Goal: Task Accomplishment & Management: Use online tool/utility

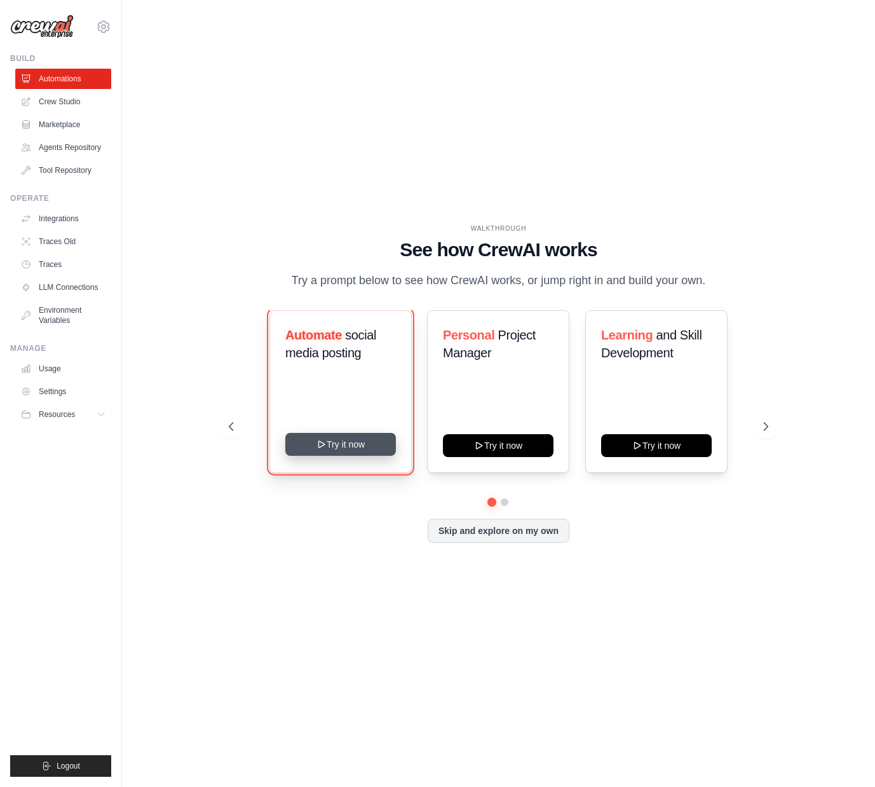
click at [350, 456] on button "Try it now" at bounding box center [340, 444] width 111 height 23
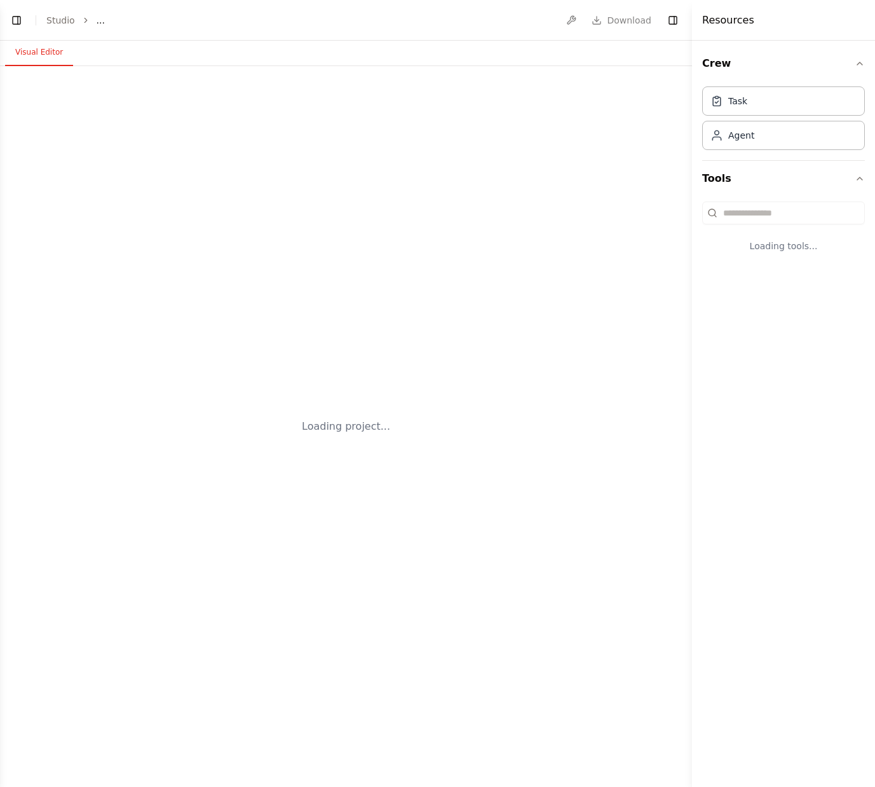
select select "****"
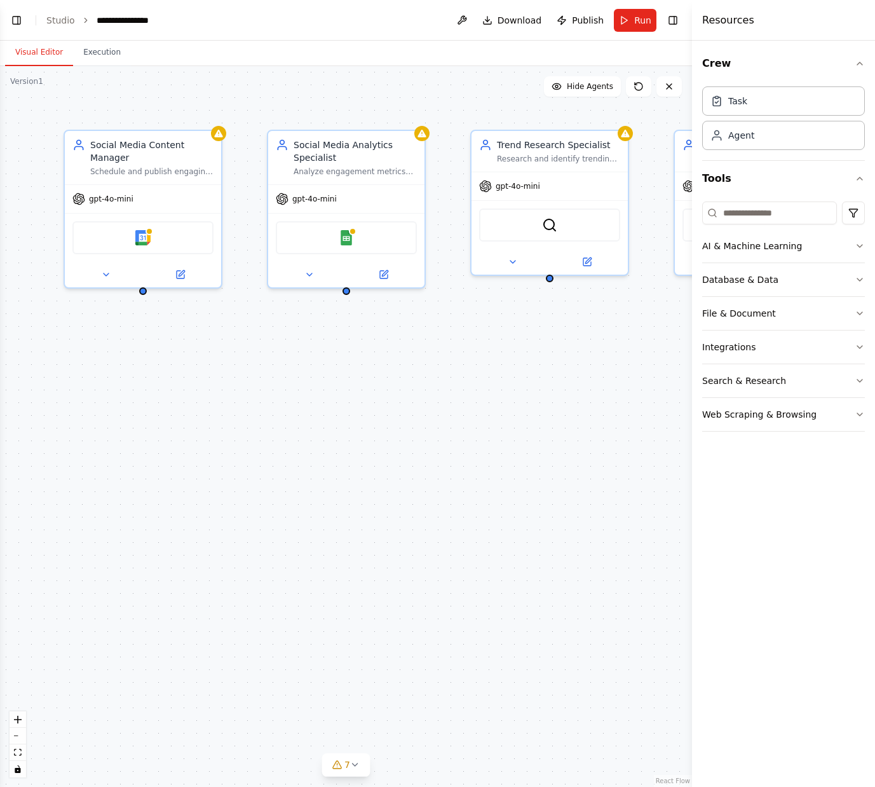
scroll to position [292, 0]
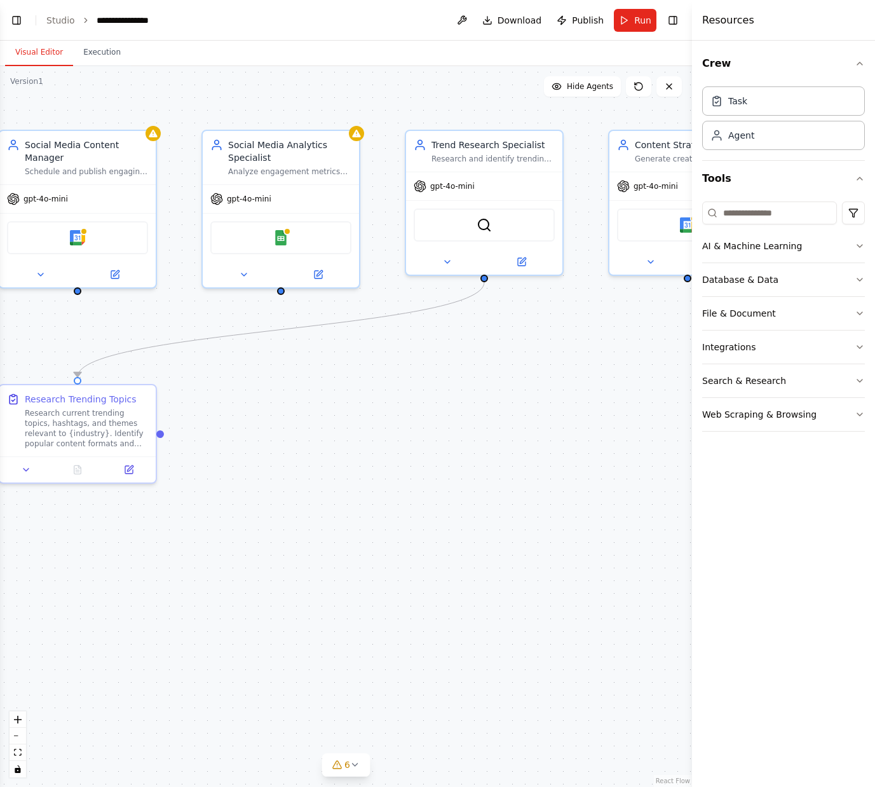
drag, startPoint x: 502, startPoint y: 416, endPoint x: 414, endPoint y: 416, distance: 87.1
click at [414, 416] on div ".deletable-edge-delete-btn { width: 20px; height: 20px; border: 0px solid #ffff…" at bounding box center [346, 426] width 692 height 721
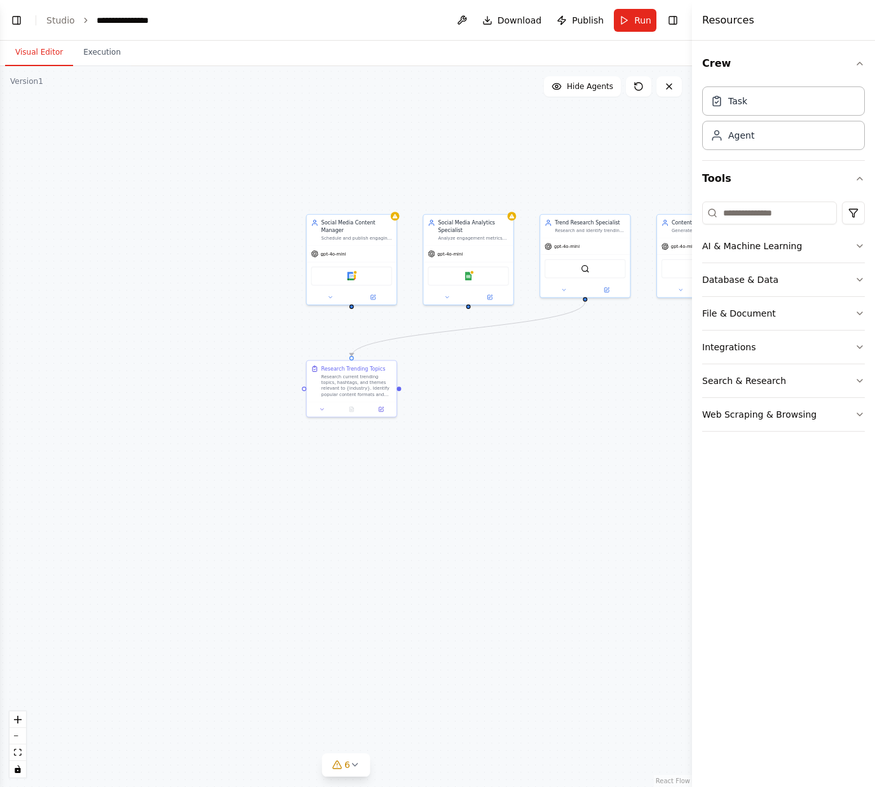
drag, startPoint x: 487, startPoint y: 434, endPoint x: 585, endPoint y: 392, distance: 106.8
click at [585, 392] on div ".deletable-edge-delete-btn { width: 20px; height: 20px; border: 0px solid #ffff…" at bounding box center [346, 426] width 692 height 721
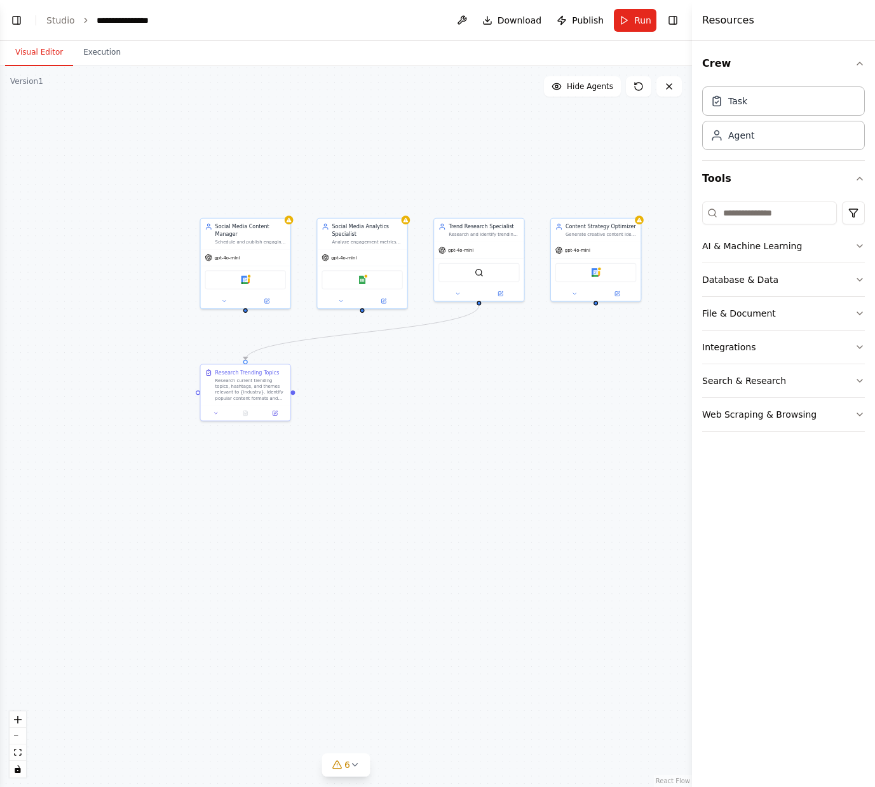
drag, startPoint x: 585, startPoint y: 392, endPoint x: 479, endPoint y: 396, distance: 106.2
click at [479, 396] on div ".deletable-edge-delete-btn { width: 20px; height: 20px; border: 0px solid #ffff…" at bounding box center [346, 426] width 692 height 721
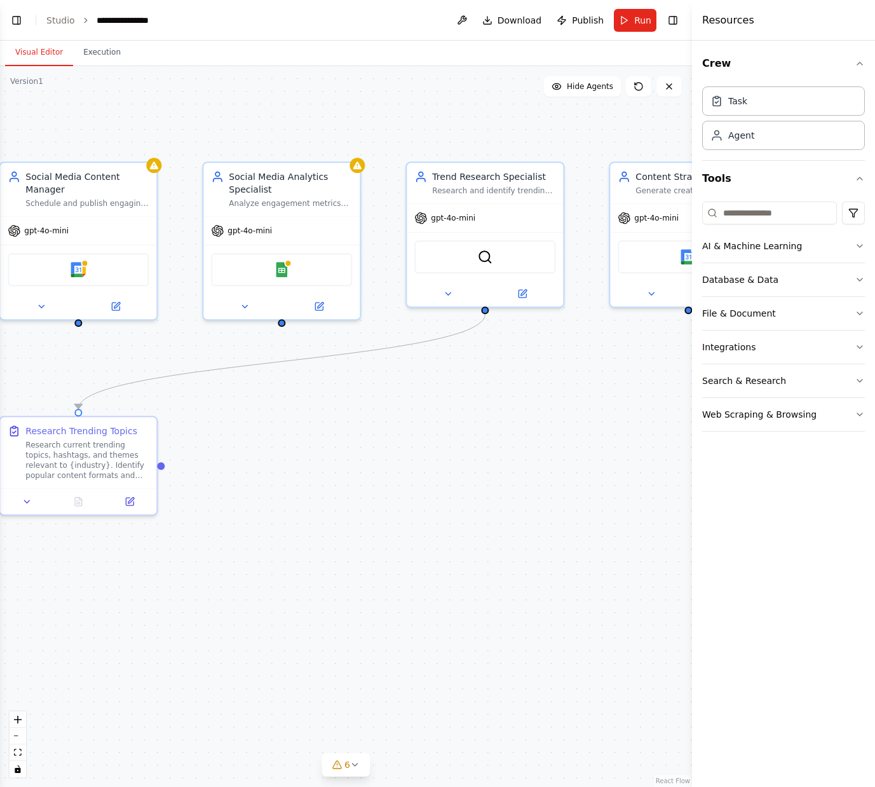
scroll to position [324, 0]
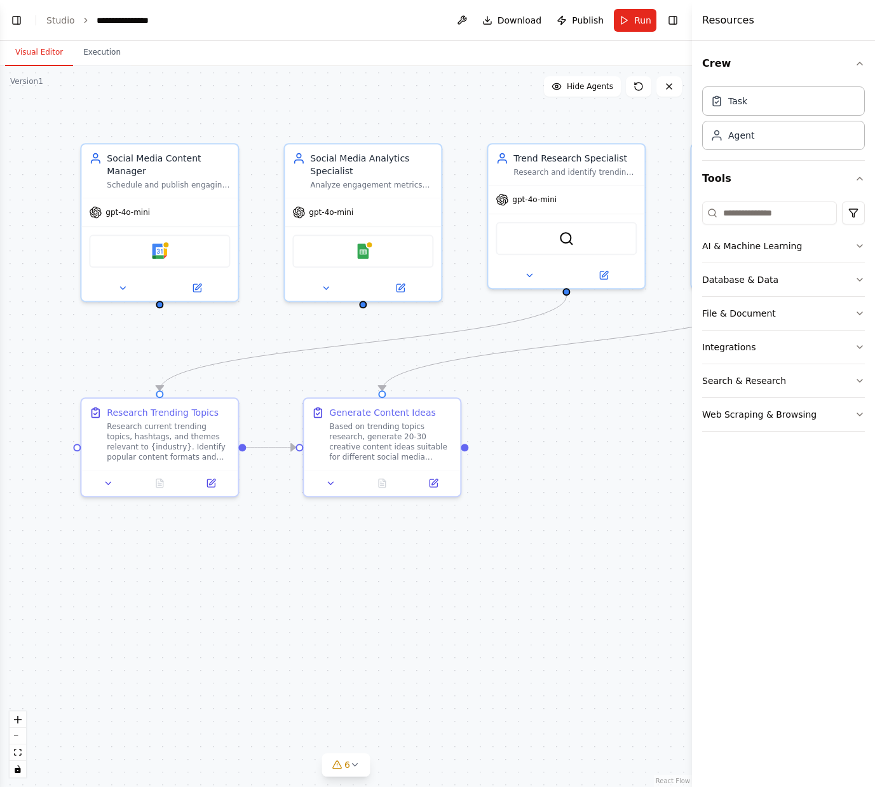
drag, startPoint x: 474, startPoint y: 406, endPoint x: 554, endPoint y: 387, distance: 82.8
click at [554, 387] on div ".deletable-edge-delete-btn { width: 20px; height: 20px; border: 0px solid #ffff…" at bounding box center [346, 426] width 692 height 721
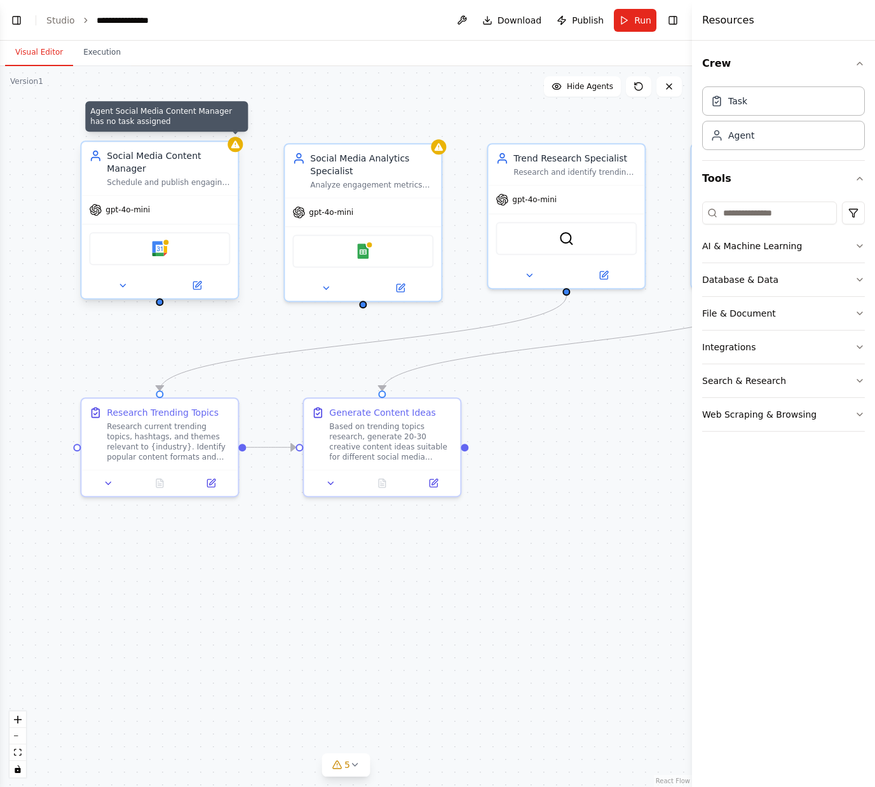
click at [238, 149] on icon at bounding box center [235, 144] width 10 height 10
click at [236, 150] on div at bounding box center [235, 144] width 15 height 15
click at [190, 213] on div "gpt-4o-mini" at bounding box center [159, 210] width 156 height 28
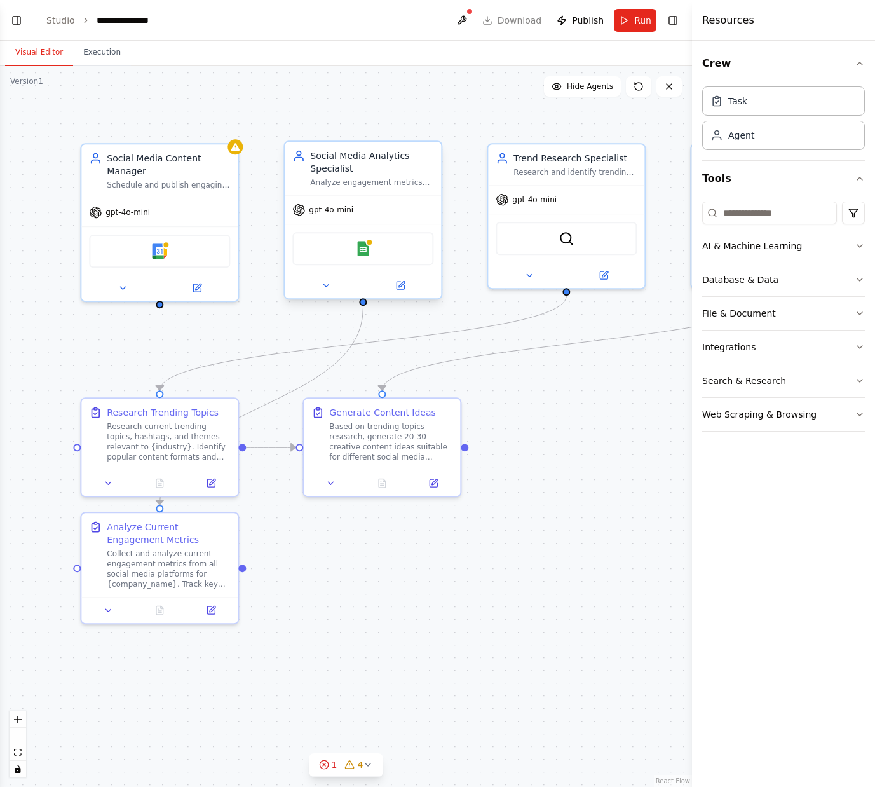
click at [336, 262] on div "Google Sheets" at bounding box center [362, 248] width 141 height 33
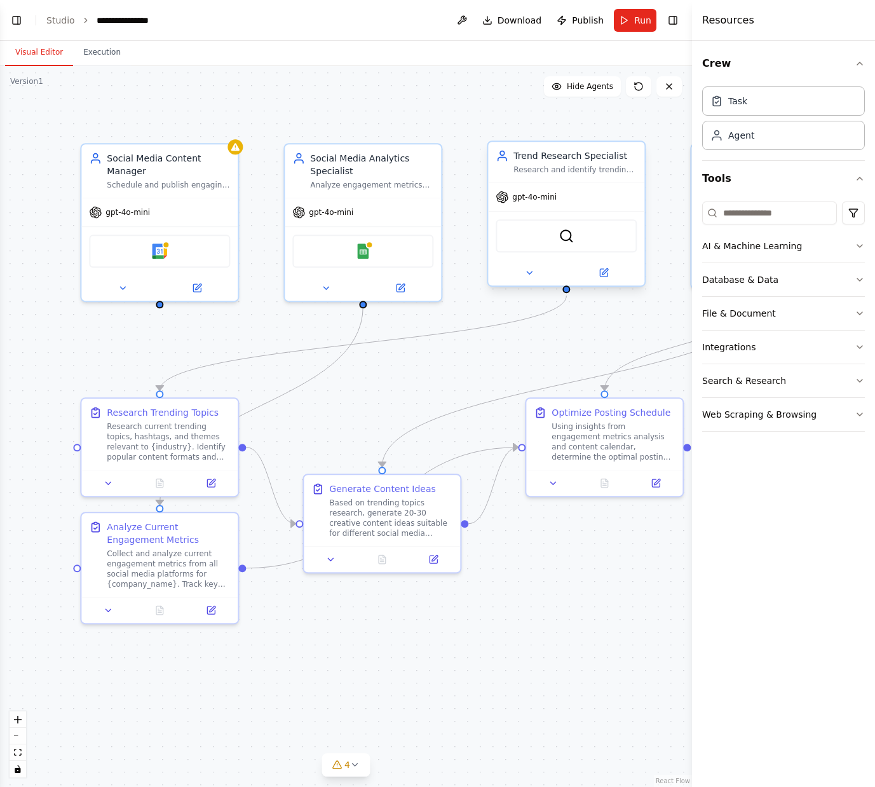
click at [516, 261] on div at bounding box center [566, 272] width 156 height 25
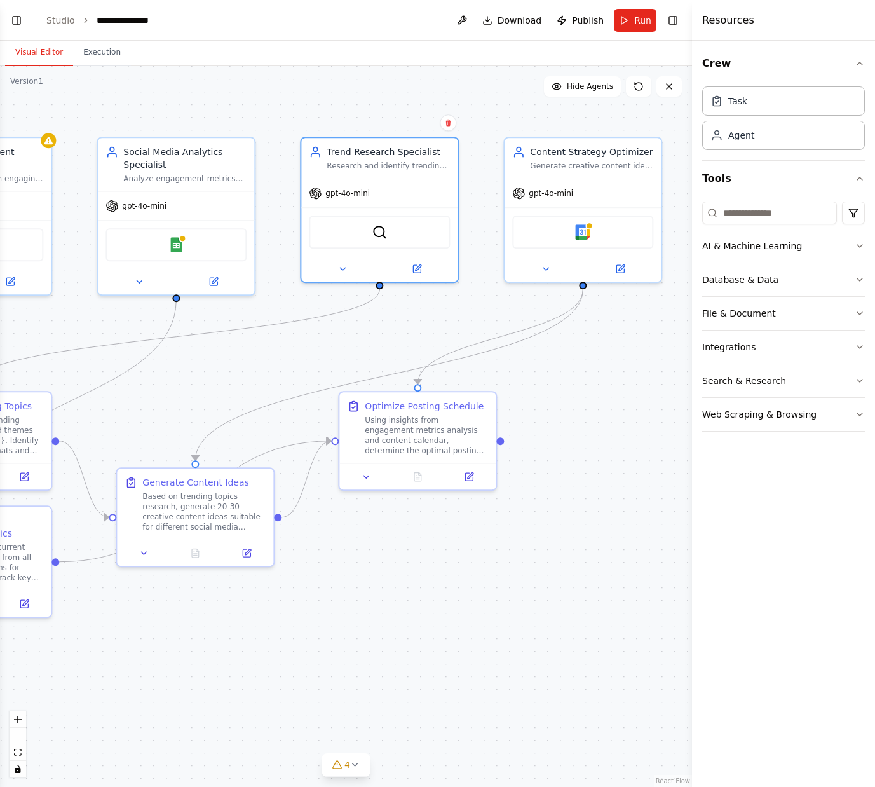
drag, startPoint x: 484, startPoint y: 360, endPoint x: 298, endPoint y: 354, distance: 187.0
click at [298, 354] on div ".deletable-edge-delete-btn { width: 20px; height: 20px; border: 0px solid #ffff…" at bounding box center [346, 426] width 692 height 721
click at [542, 244] on div "Google Calendar" at bounding box center [582, 229] width 141 height 33
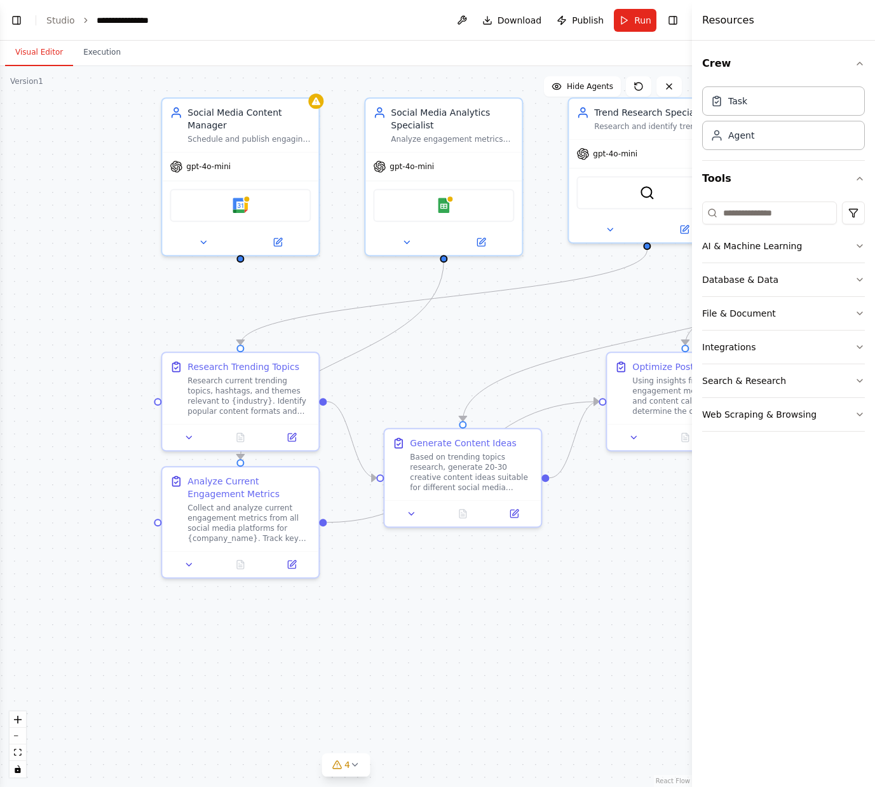
scroll to position [420, 0]
drag, startPoint x: 317, startPoint y: 364, endPoint x: 584, endPoint y: 324, distance: 270.5
click at [584, 324] on div ".deletable-edge-delete-btn { width: 20px; height: 20px; border: 0px solid #ffff…" at bounding box center [346, 426] width 692 height 721
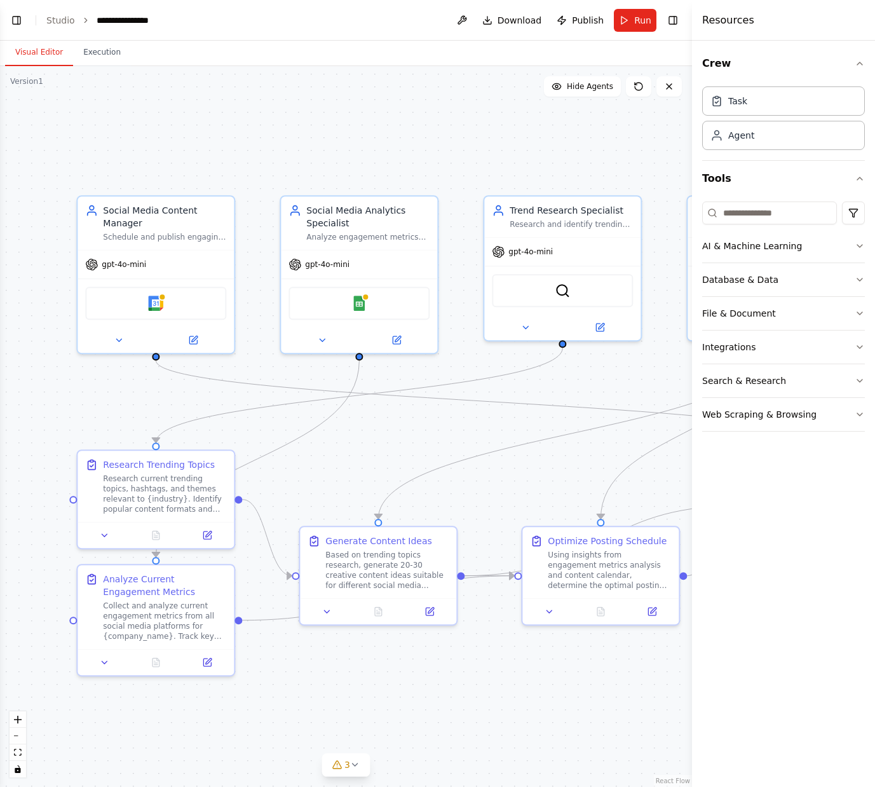
drag, startPoint x: 528, startPoint y: 341, endPoint x: 443, endPoint y: 439, distance: 129.4
click at [443, 439] on div ".deletable-edge-delete-btn { width: 20px; height: 20px; border: 0px solid #ffff…" at bounding box center [346, 426] width 692 height 721
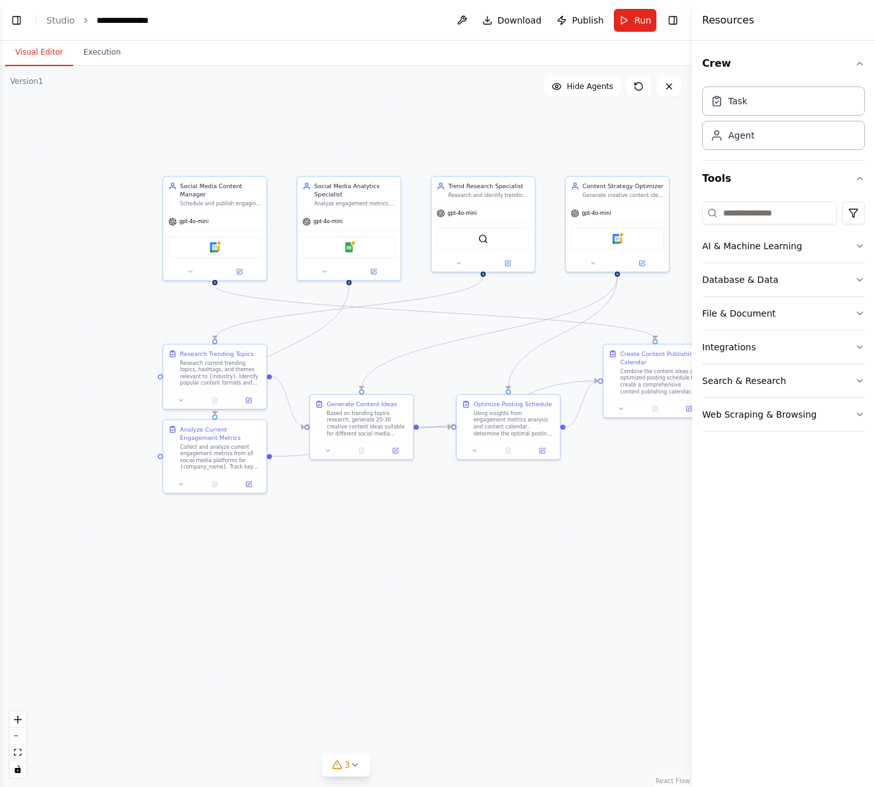
scroll to position [495, 0]
click at [638, 29] on button "Run" at bounding box center [635, 20] width 43 height 23
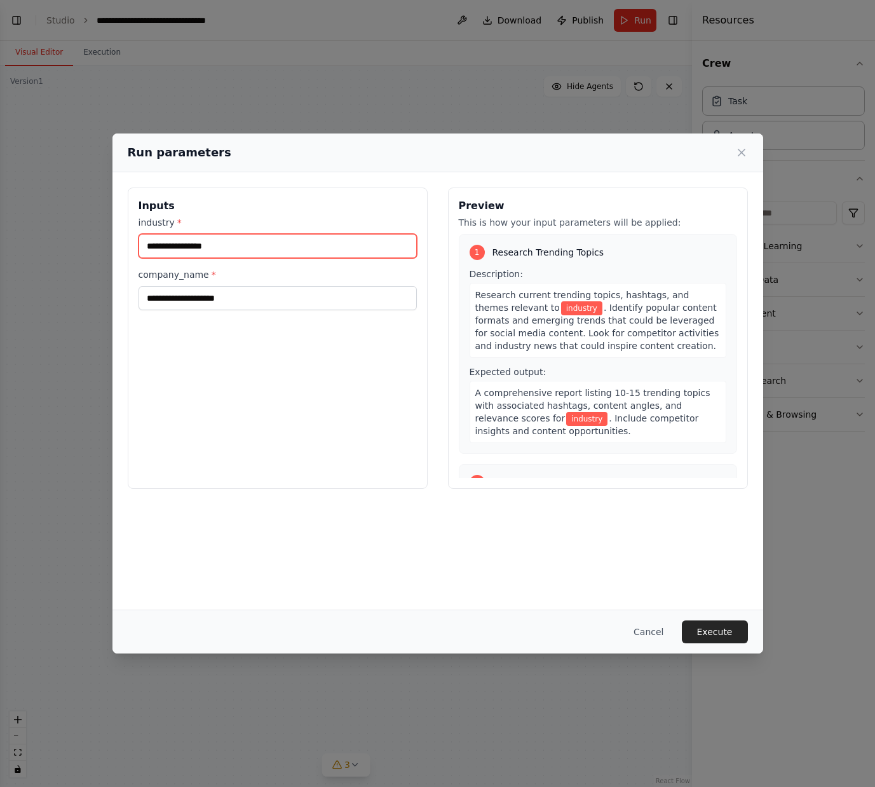
click at [248, 249] on input "industry *" at bounding box center [278, 246] width 278 height 24
type input "*********"
type textarea "**"
click at [248, 249] on input "*********" at bounding box center [278, 246] width 278 height 24
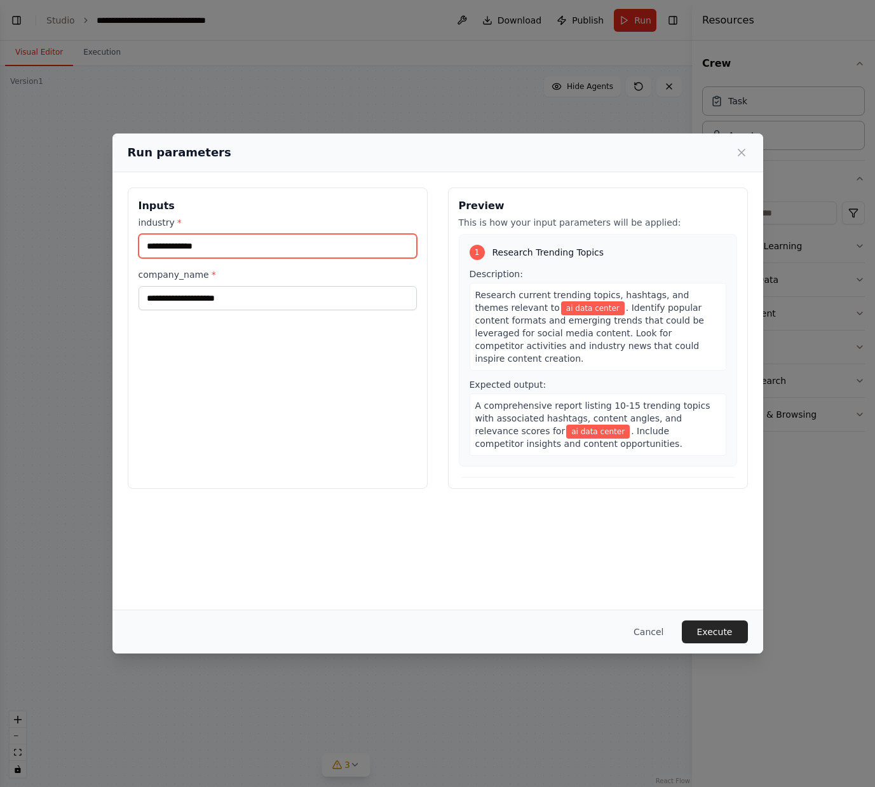
click at [248, 249] on input "**********" at bounding box center [278, 246] width 278 height 24
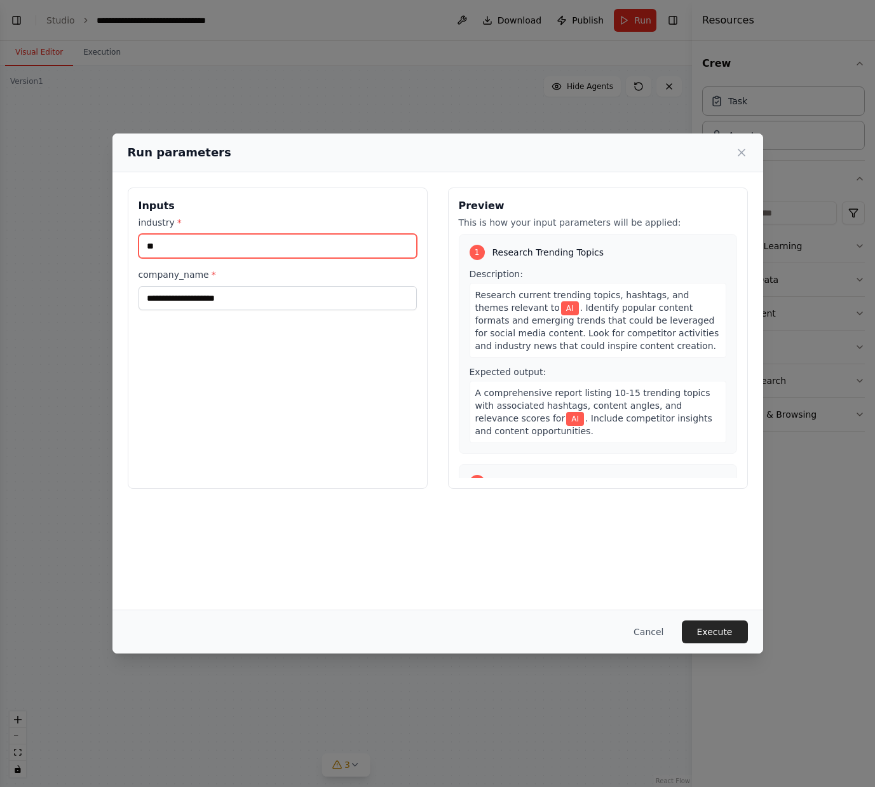
scroll to position [1130, 0]
type input "*"
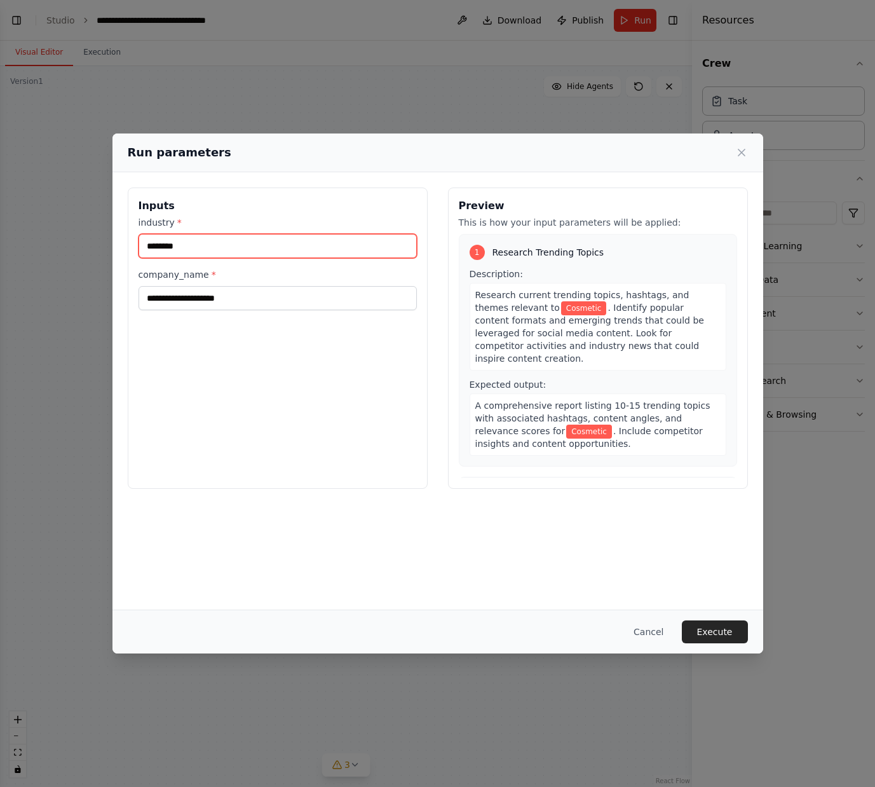
type input "********"
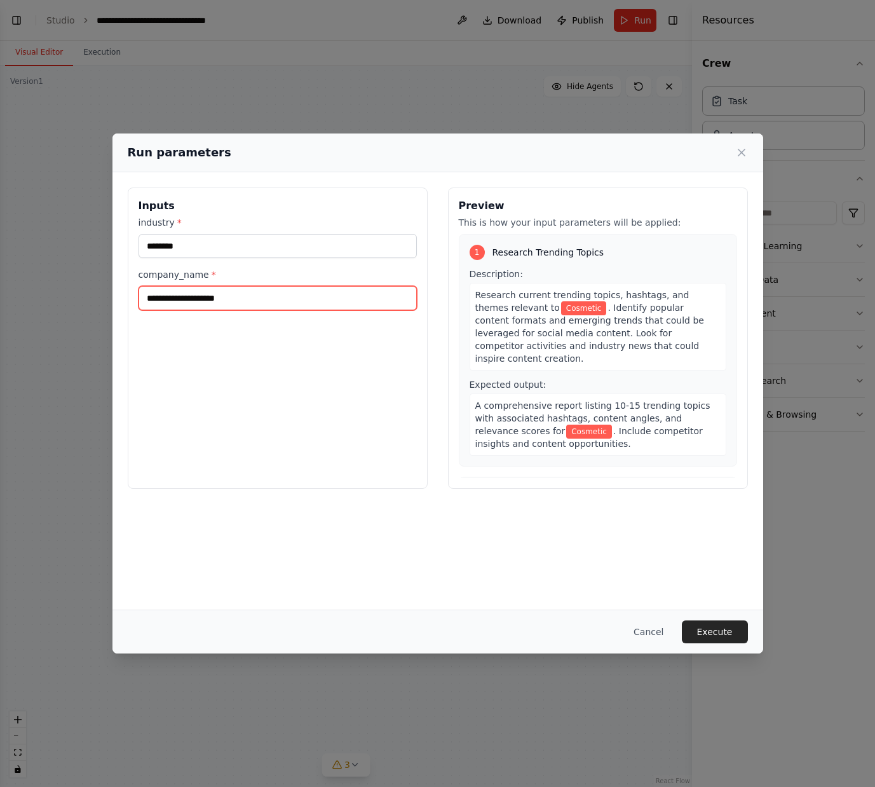
click at [275, 299] on input "company_name *" at bounding box center [278, 298] width 278 height 24
type input "*"
type input "**********"
click at [711, 635] on button "Execute" at bounding box center [715, 631] width 66 height 23
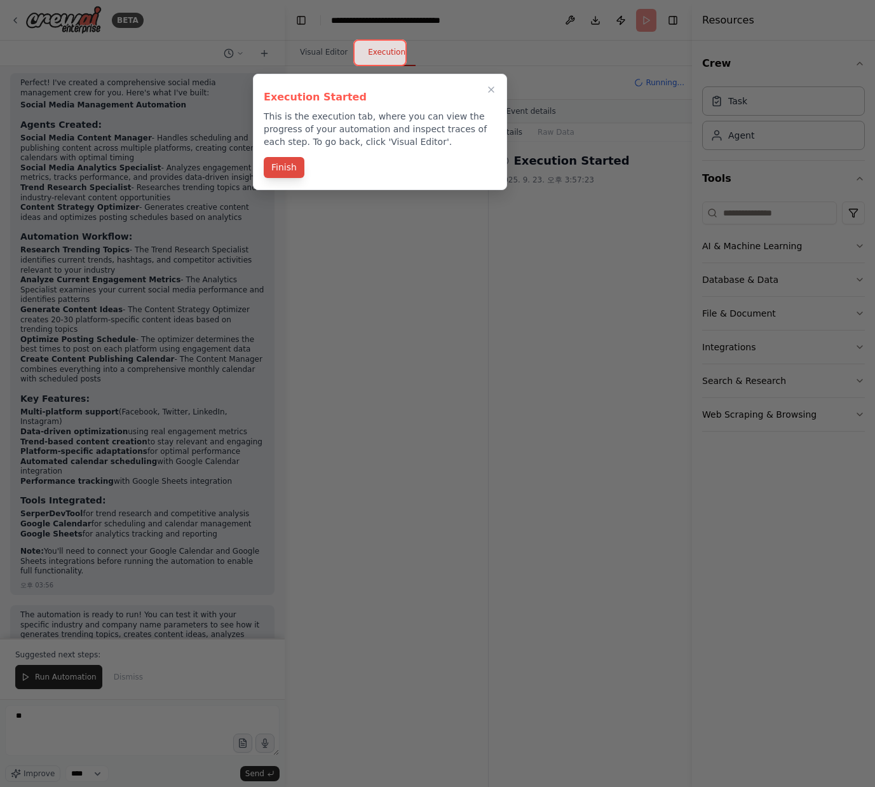
click at [286, 175] on button "Finish" at bounding box center [284, 167] width 41 height 21
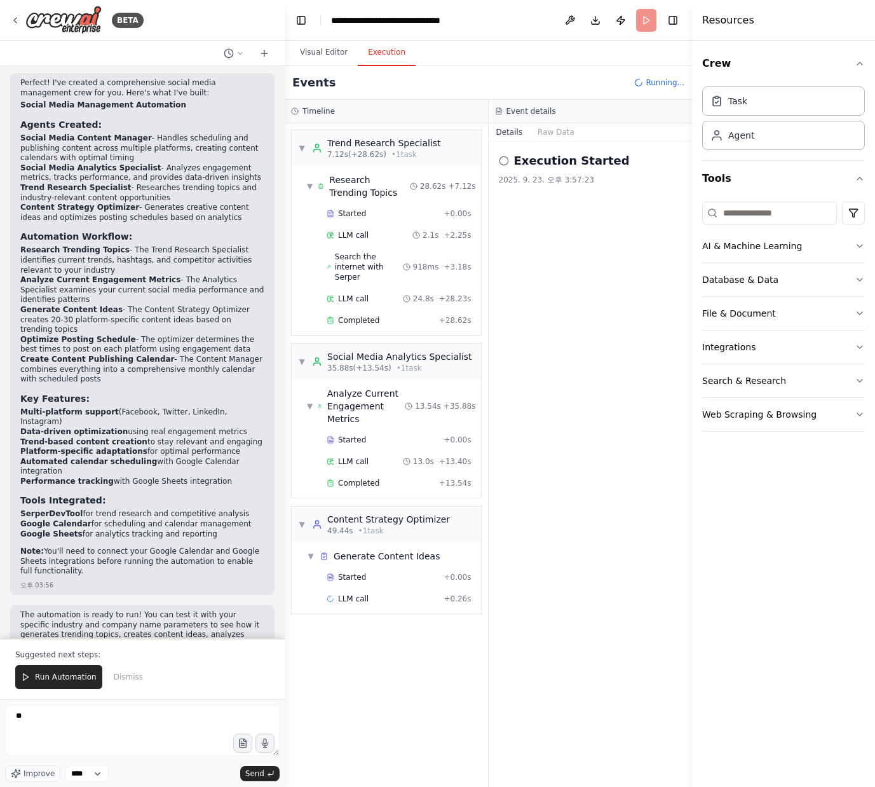
drag, startPoint x: 285, startPoint y: 6, endPoint x: 615, endPoint y: 543, distance: 630.4
click at [615, 543] on div "Execution Started 2025. 9. 23. 오후 3:57:23" at bounding box center [591, 464] width 204 height 645
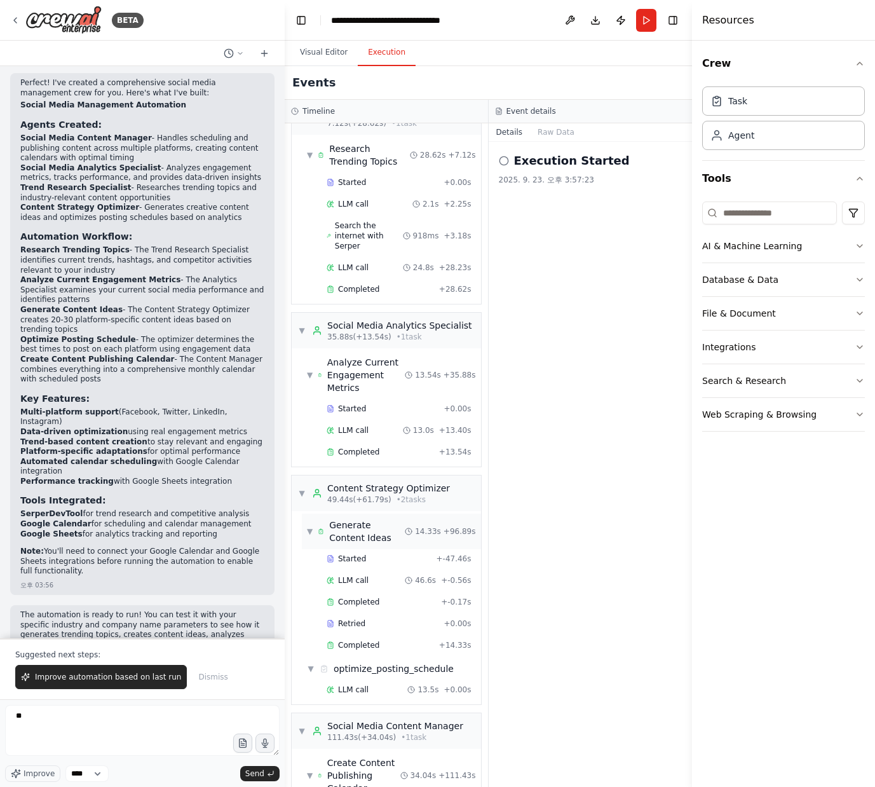
scroll to position [126, 0]
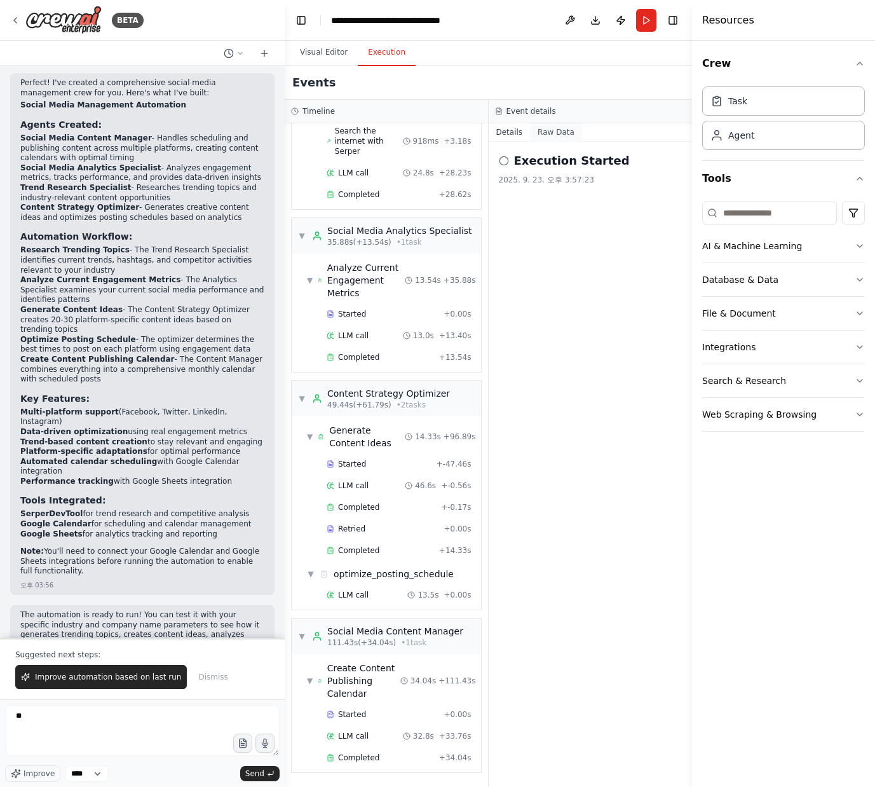
click at [558, 134] on button "Raw Data" at bounding box center [556, 132] width 52 height 18
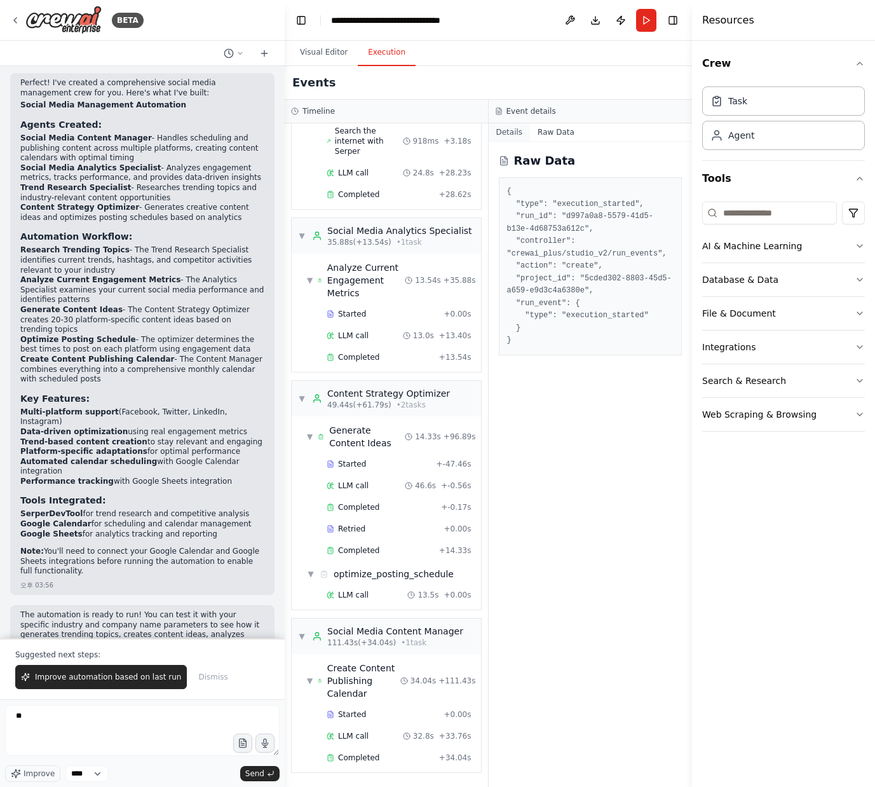
click at [521, 131] on button "Details" at bounding box center [510, 132] width 42 height 18
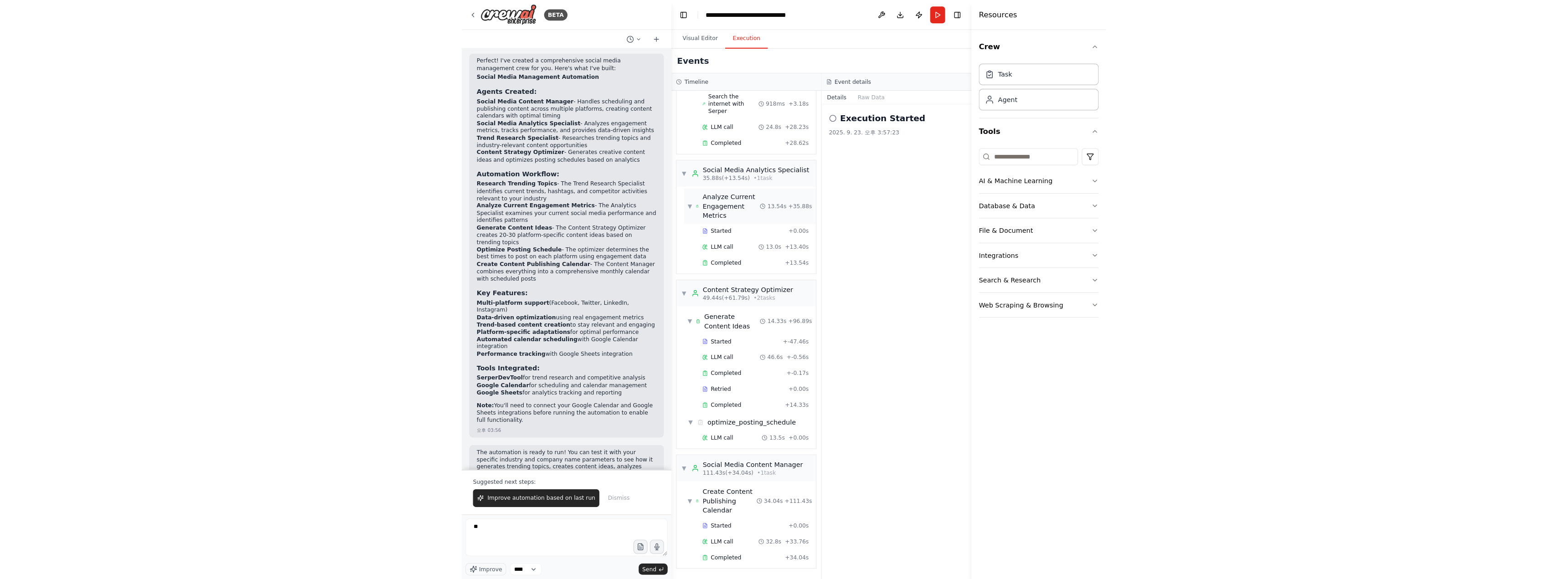
scroll to position [0, 0]
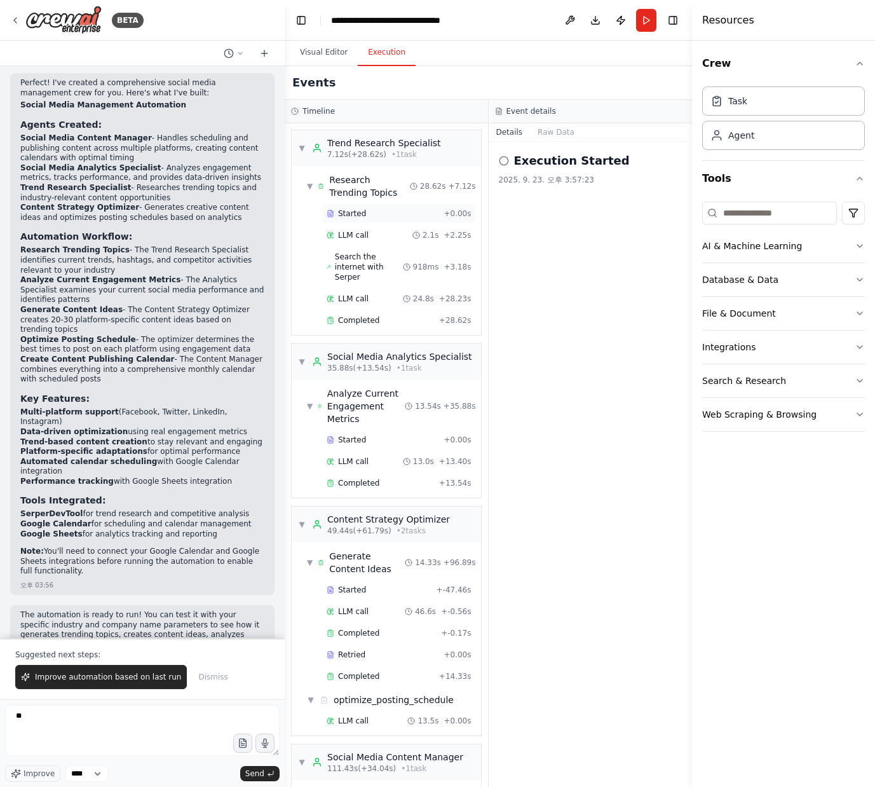
click at [336, 217] on div "Started" at bounding box center [383, 214] width 112 height 10
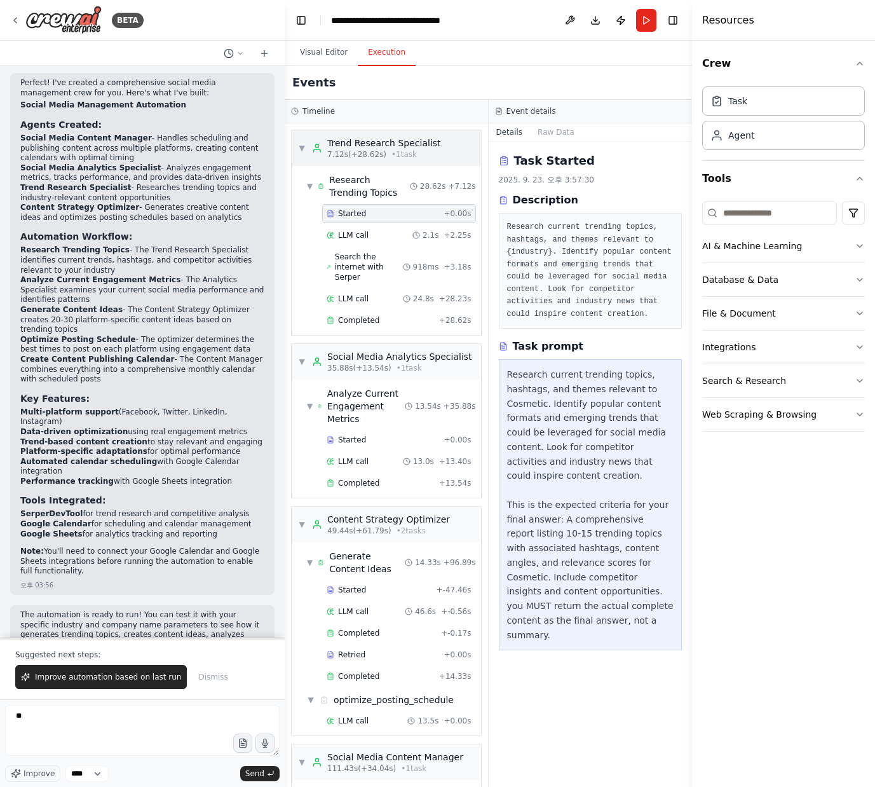
click at [360, 148] on div "Trend Research Specialist" at bounding box center [384, 143] width 114 height 13
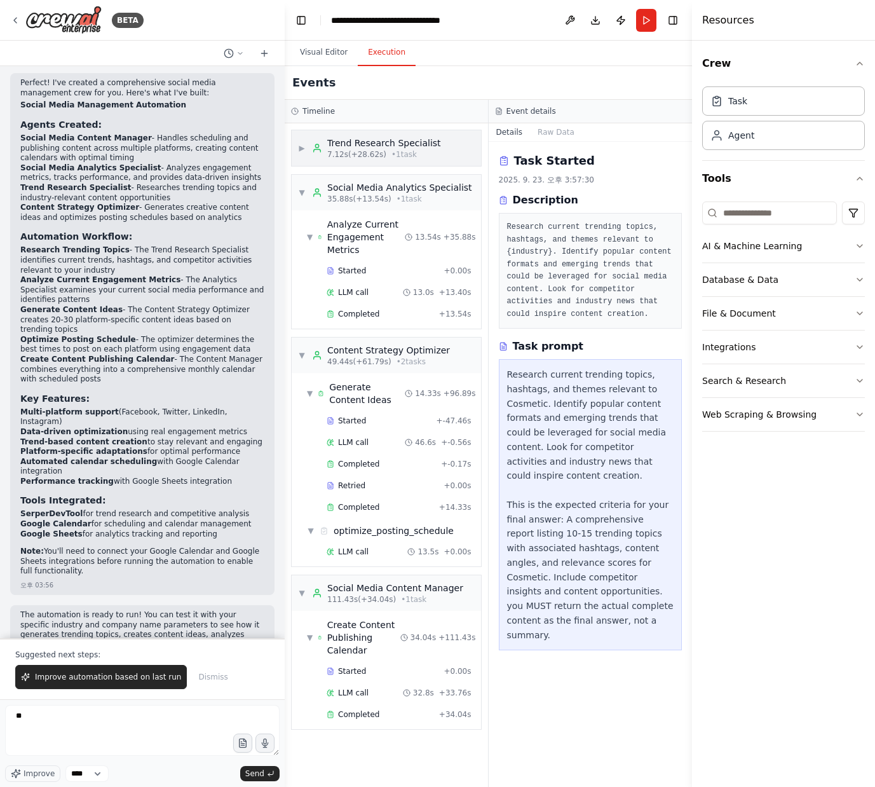
click at [299, 148] on span "▶" at bounding box center [302, 148] width 8 height 10
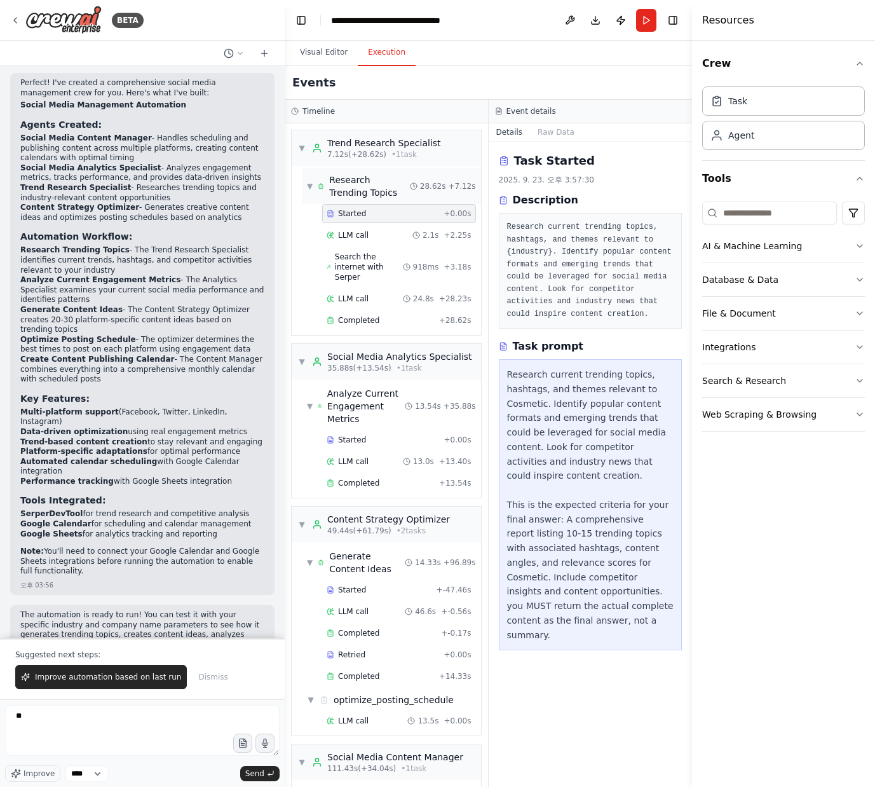
click at [374, 192] on div "Research Trending Topics" at bounding box center [369, 186] width 81 height 25
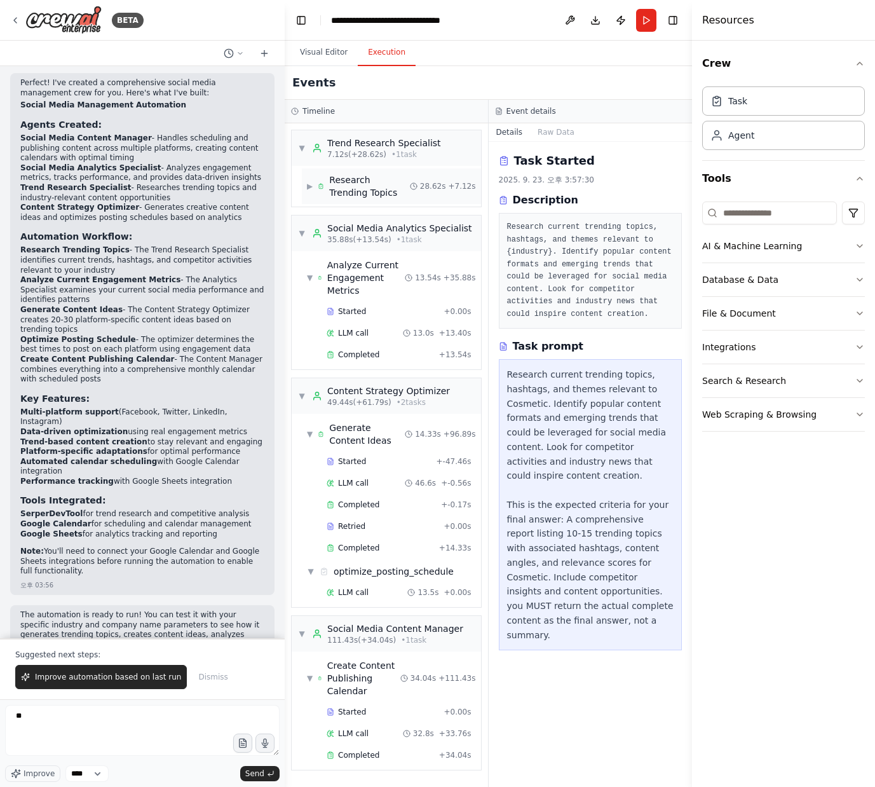
click at [374, 191] on div "Research Trending Topics" at bounding box center [369, 186] width 81 height 25
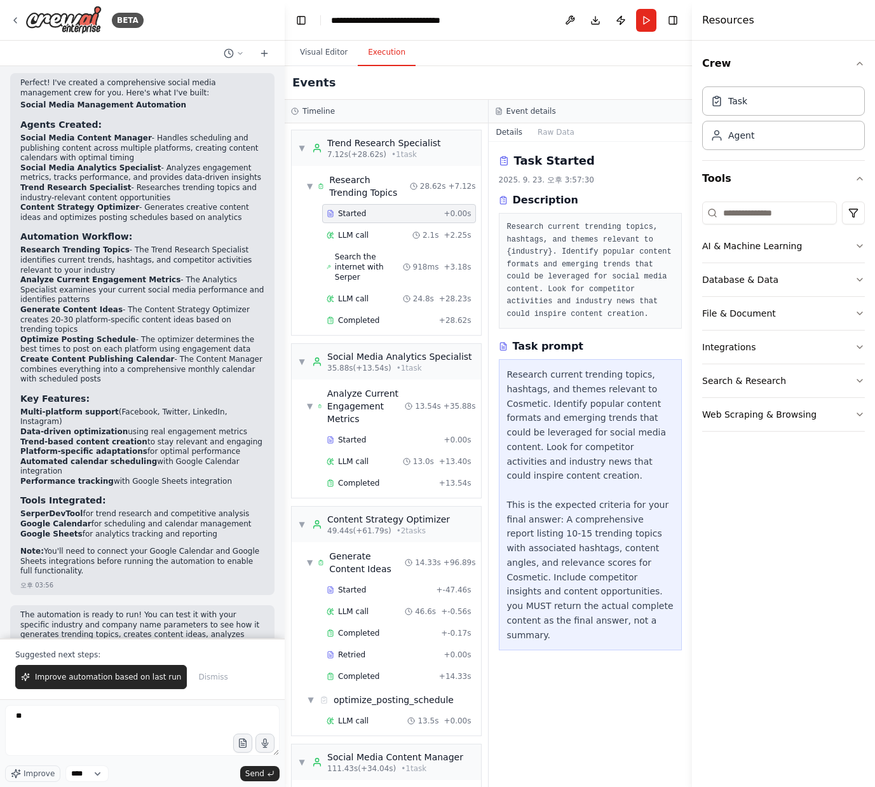
click at [371, 218] on div "Started" at bounding box center [383, 214] width 112 height 10
click at [362, 233] on span "LLM call" at bounding box center [353, 235] width 31 height 10
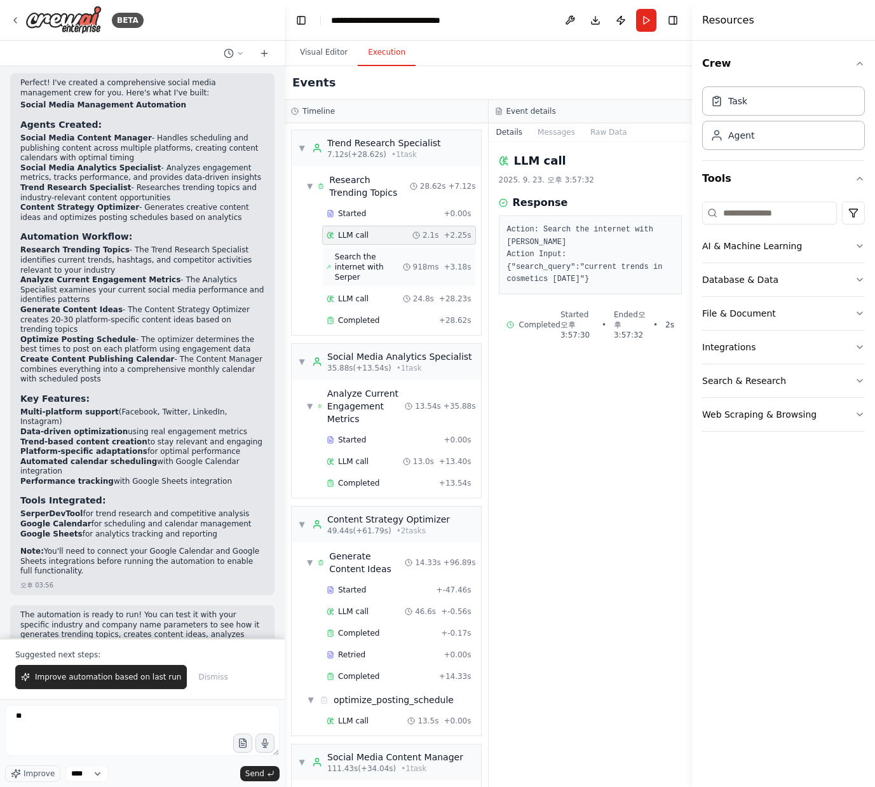
click at [353, 263] on span "Search the internet with Serper" at bounding box center [369, 267] width 68 height 31
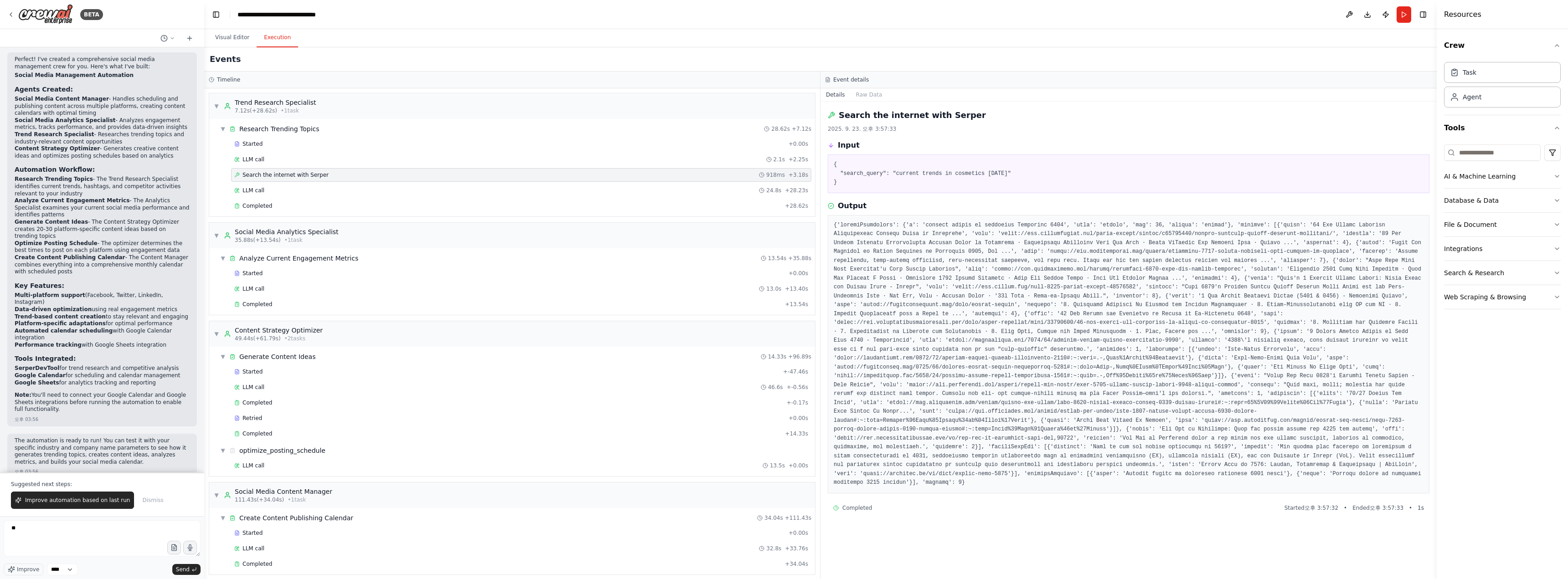
scroll to position [795, 0]
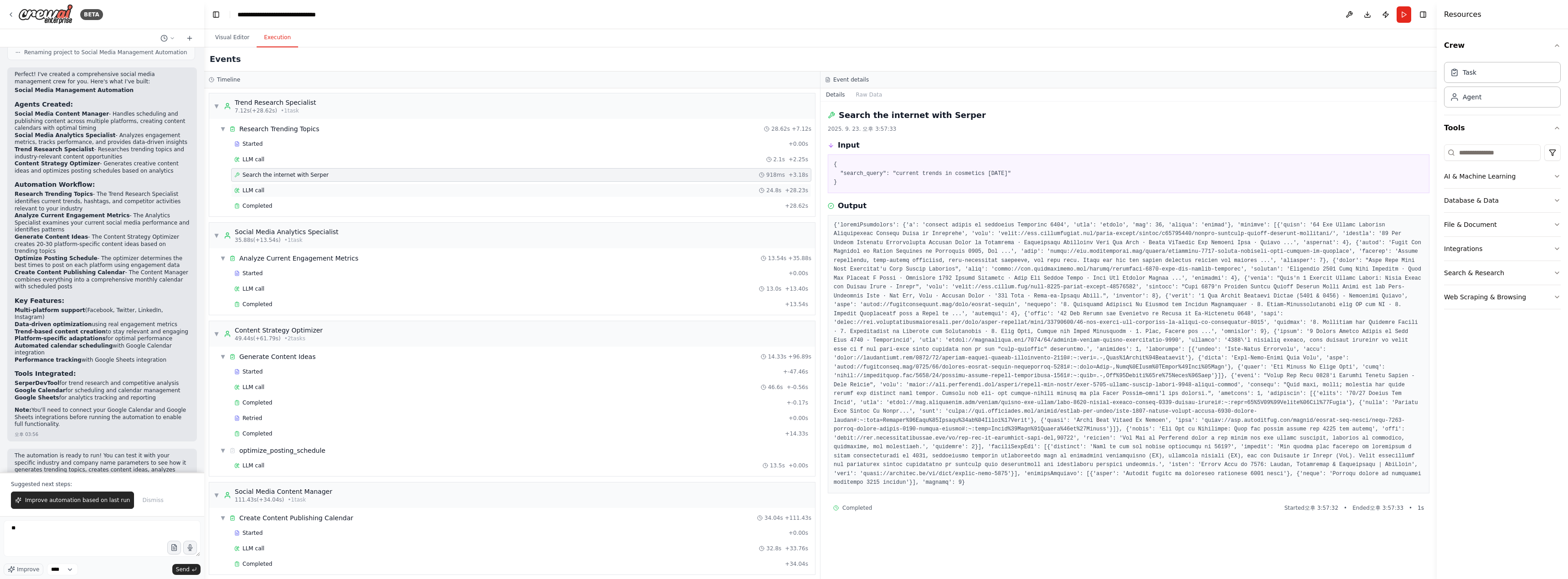
click at [295, 191] on div "LLM call 24.8s + 28.23s" at bounding box center [521, 191] width 574 height 7
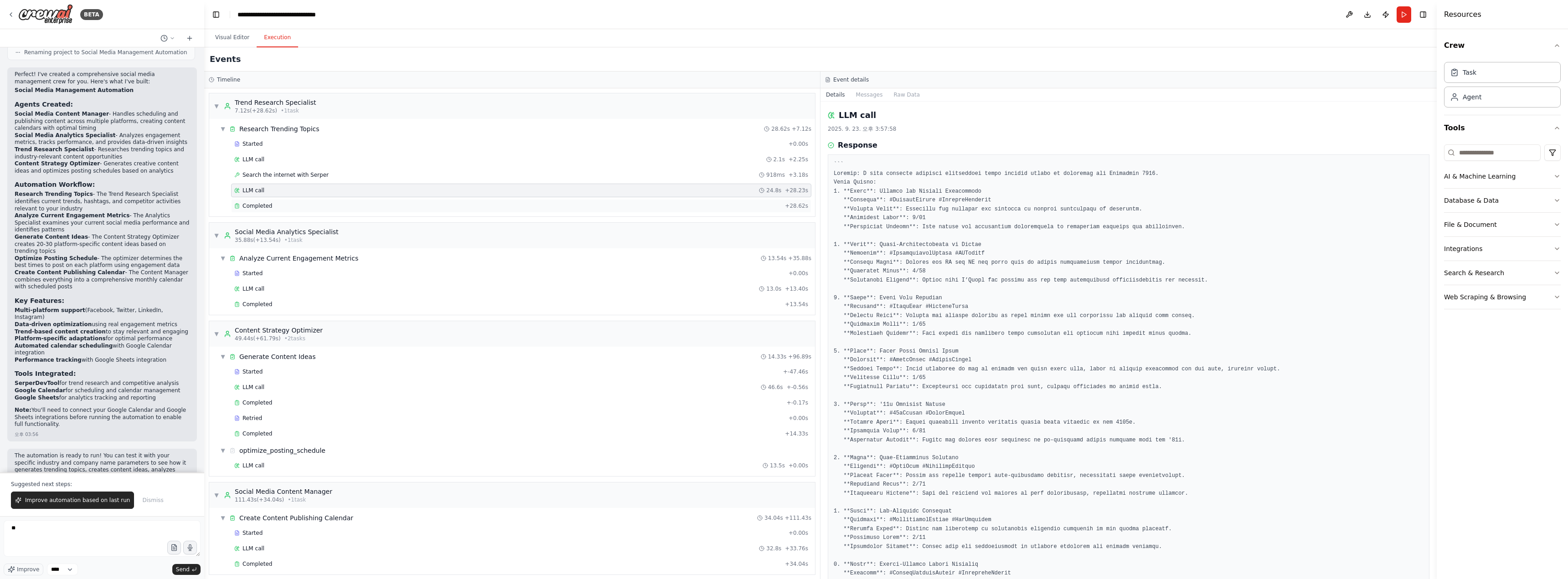
click at [296, 205] on div "Completed" at bounding box center [508, 206] width 547 height 7
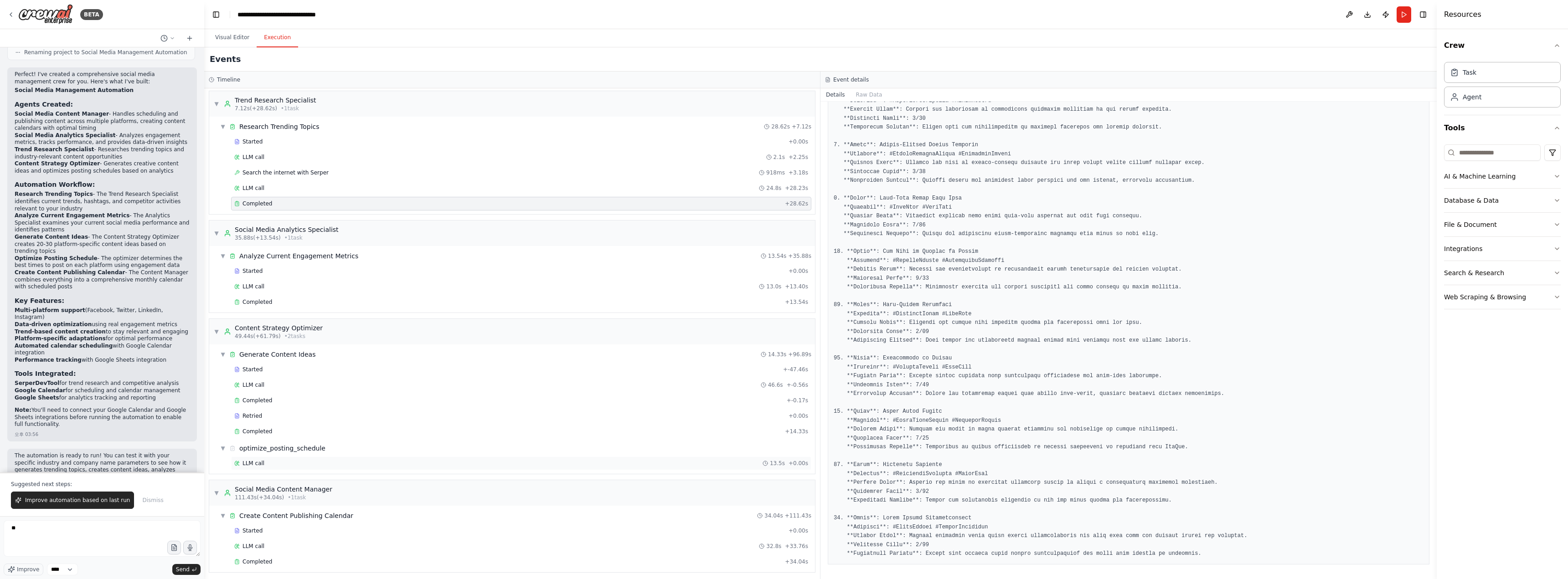
scroll to position [6, 0]
click at [263, 365] on div "Started" at bounding box center [507, 365] width 545 height 7
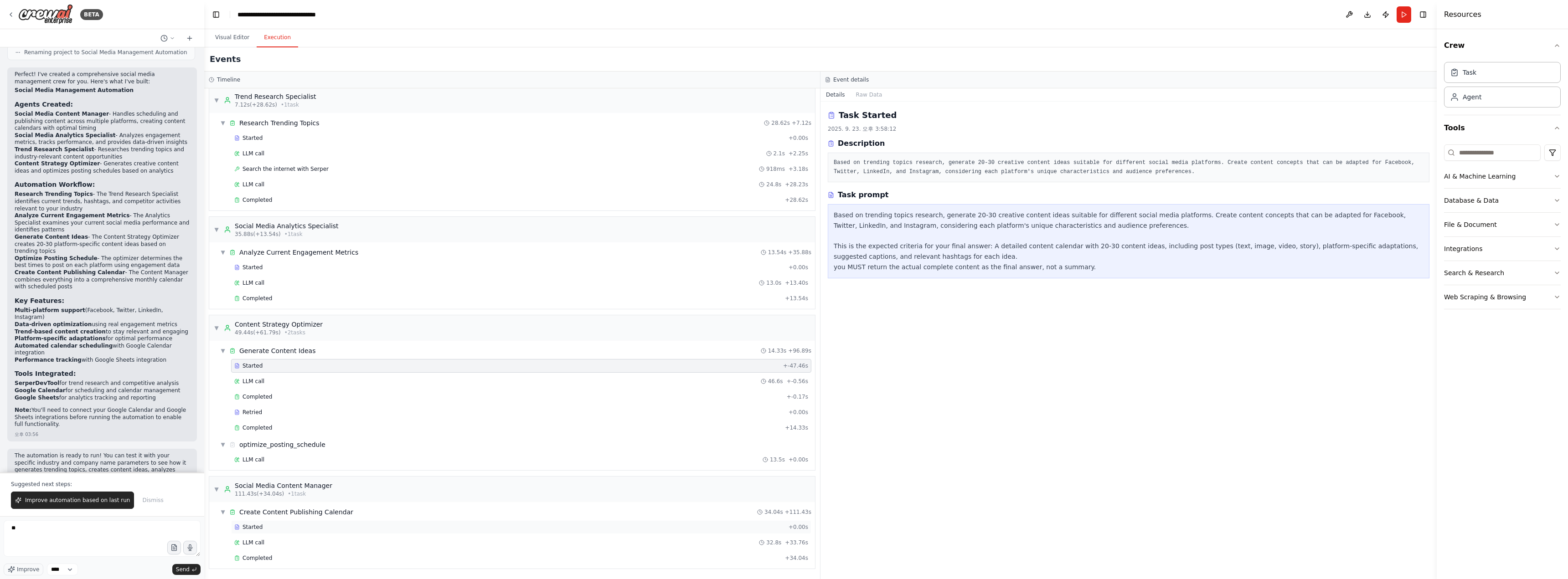
click at [276, 523] on div "Started" at bounding box center [510, 527] width 551 height 7
click at [312, 547] on div "LLM call 32.8s + 33.76s" at bounding box center [521, 542] width 580 height 14
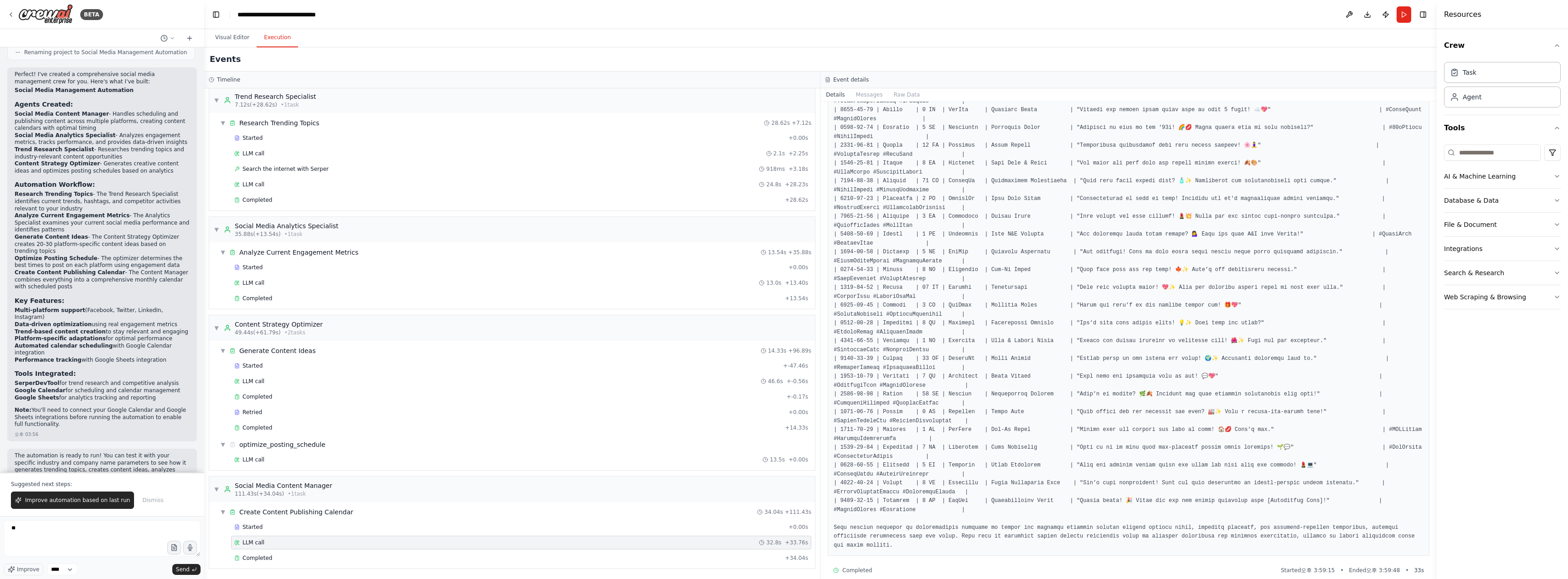
scroll to position [360, 0]
click at [258, 558] on span "Completed" at bounding box center [257, 558] width 29 height 7
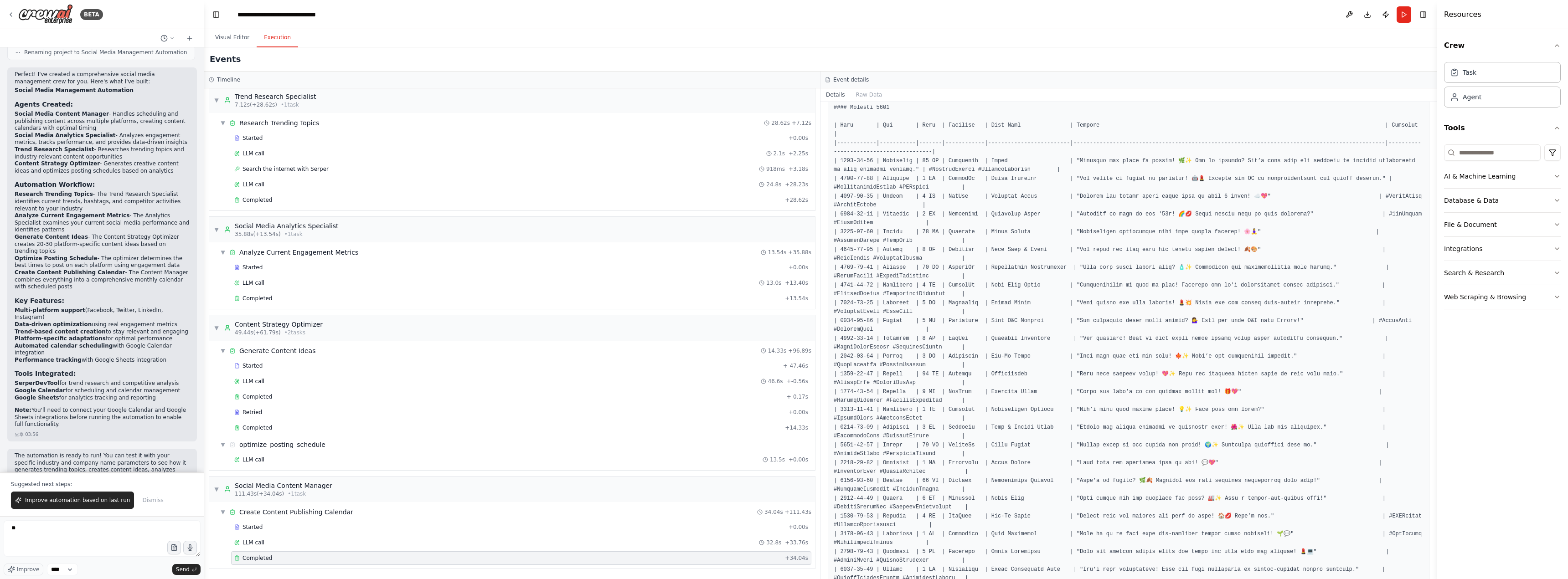
scroll to position [362, 0]
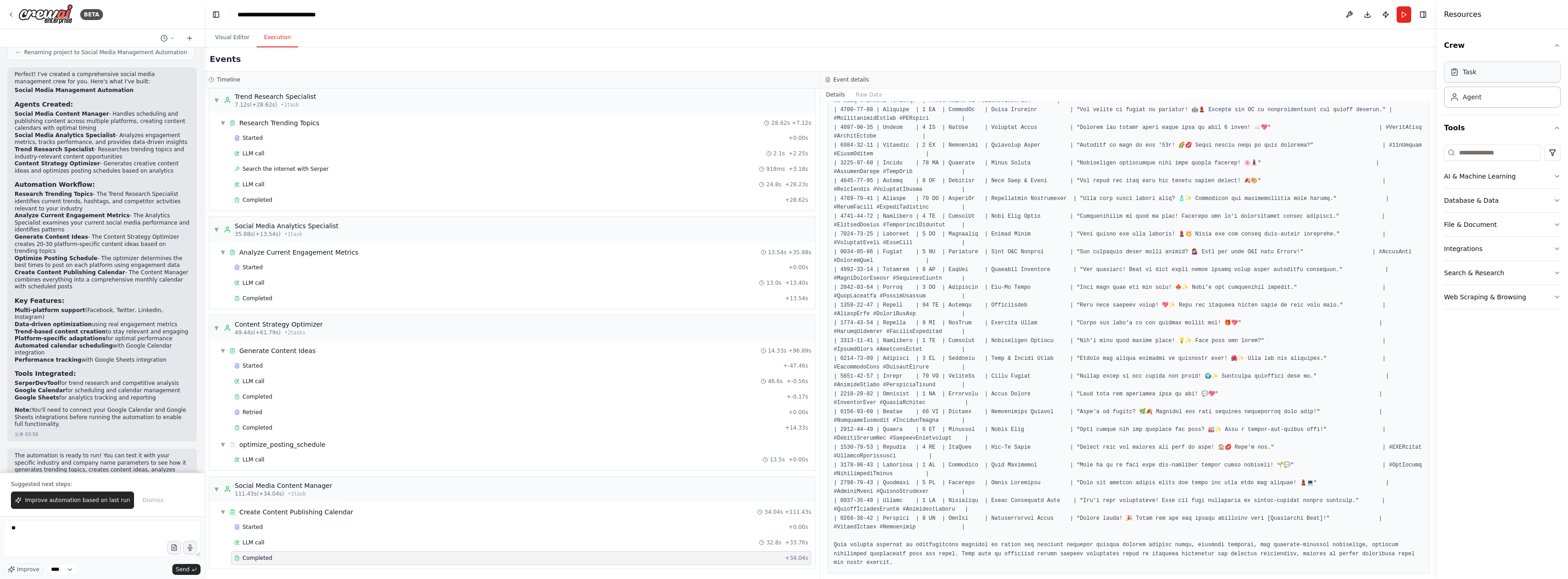
click at [627, 77] on div "Task" at bounding box center [1502, 72] width 117 height 21
click at [627, 95] on div "Agent" at bounding box center [1472, 96] width 19 height 9
click at [627, 95] on div "Agent" at bounding box center [1472, 96] width 19 height 9
click at [627, 78] on div "Task" at bounding box center [1502, 72] width 117 height 21
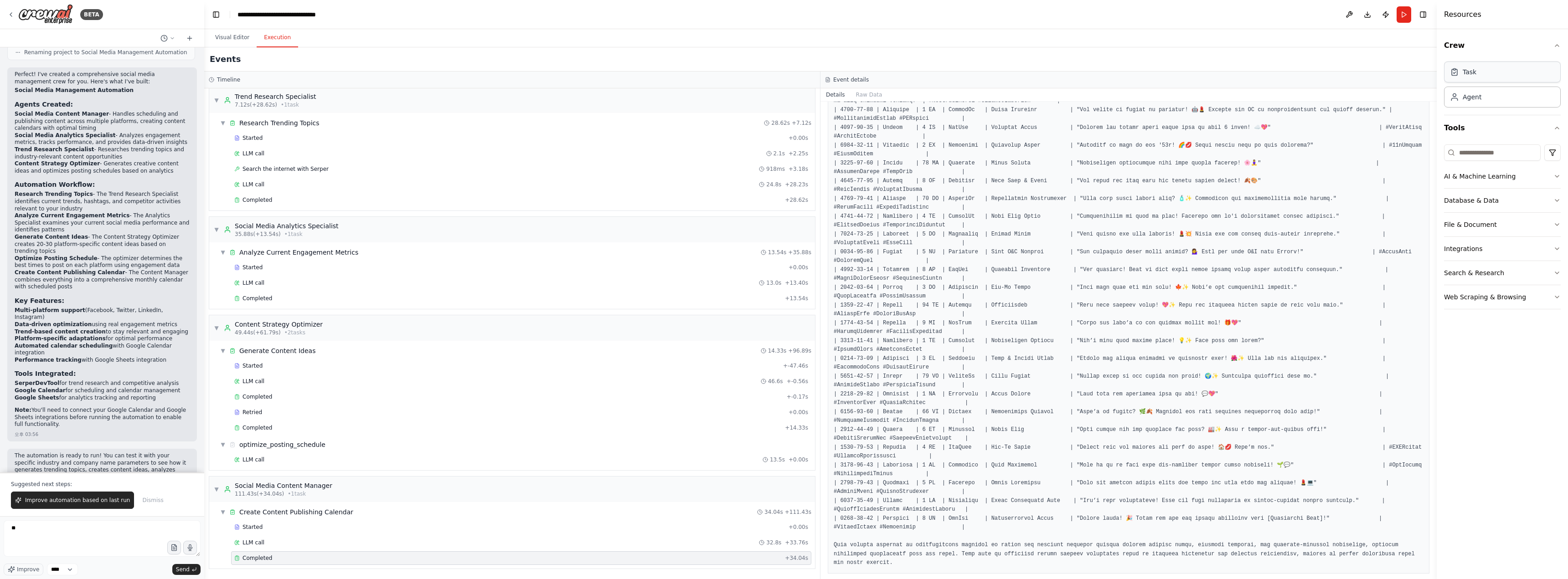
click at [627, 78] on div "Task" at bounding box center [1502, 72] width 117 height 21
click at [627, 105] on div "Agent" at bounding box center [1502, 96] width 117 height 21
click at [627, 45] on icon "button" at bounding box center [1557, 45] width 7 height 7
click at [627, 43] on button "Crew" at bounding box center [1502, 46] width 117 height 26
drag, startPoint x: 38, startPoint y: 530, endPoint x: 9, endPoint y: 523, distance: 29.8
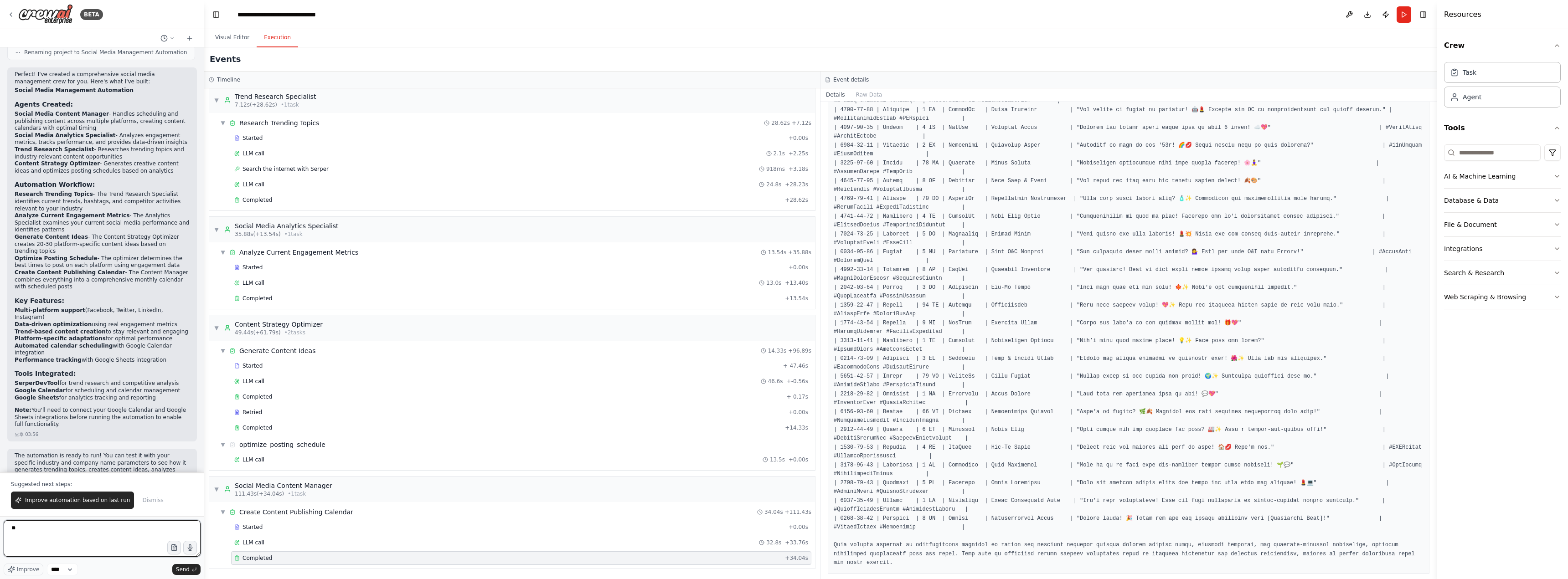
click at [9, 523] on textarea "**" at bounding box center [102, 538] width 197 height 37
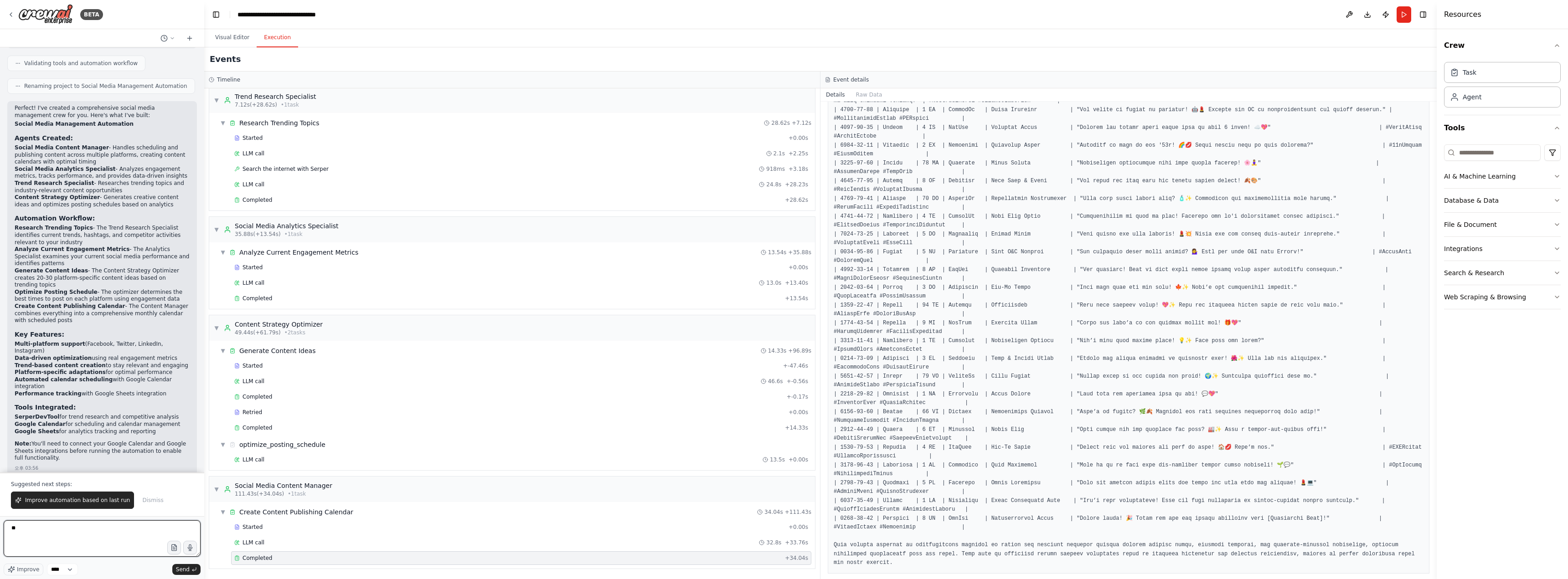
scroll to position [795, 0]
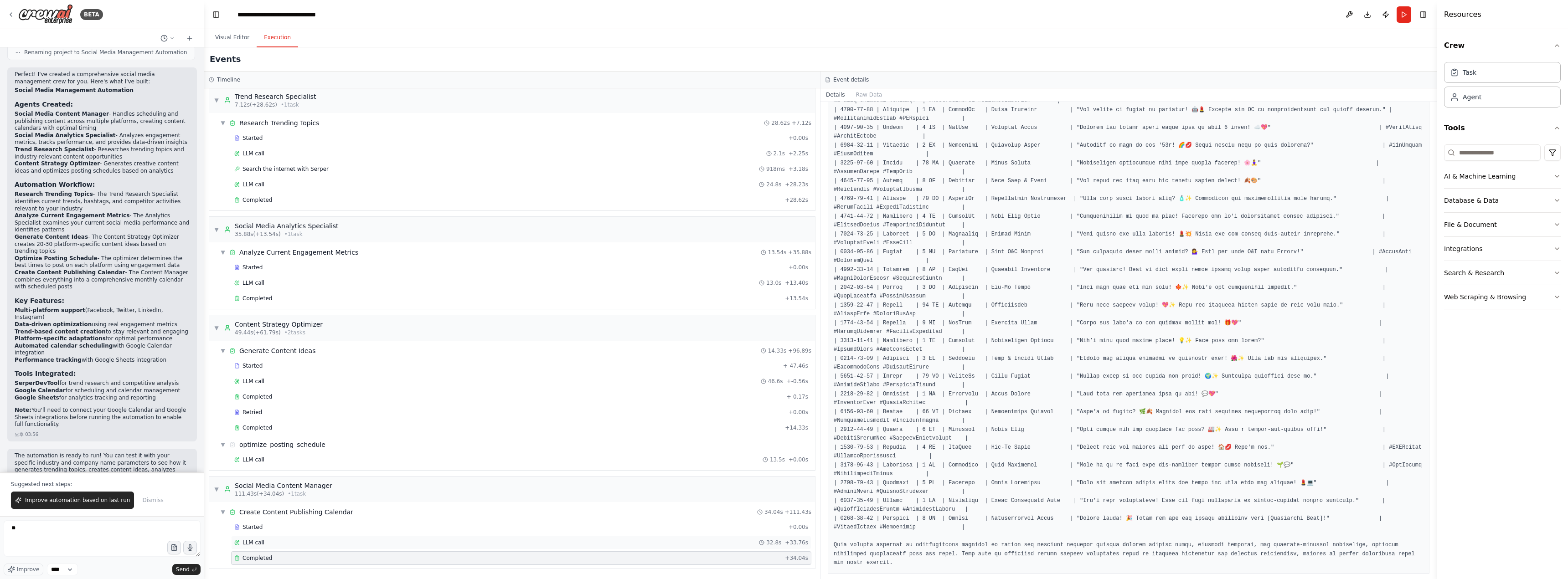
click at [304, 545] on div "LLM call 32.8s + 33.76s" at bounding box center [521, 542] width 574 height 7
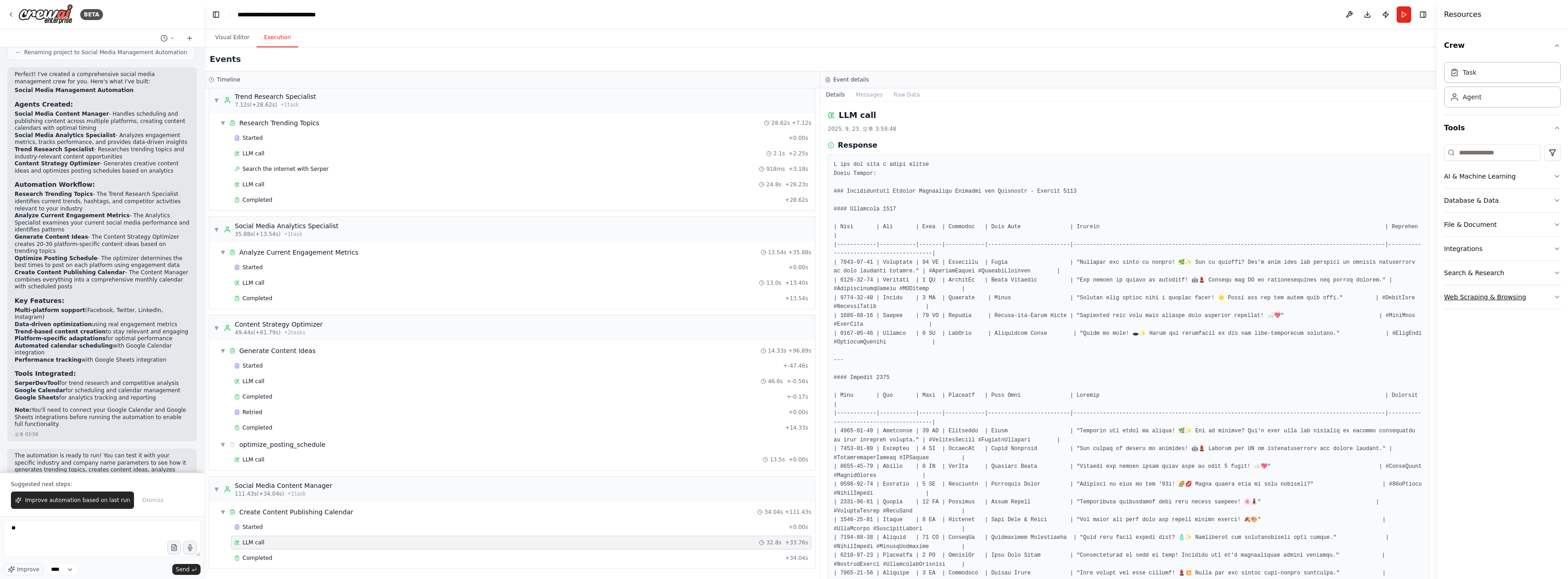
click at [627, 296] on button "Web Scraping & Browsing" at bounding box center [1502, 297] width 117 height 24
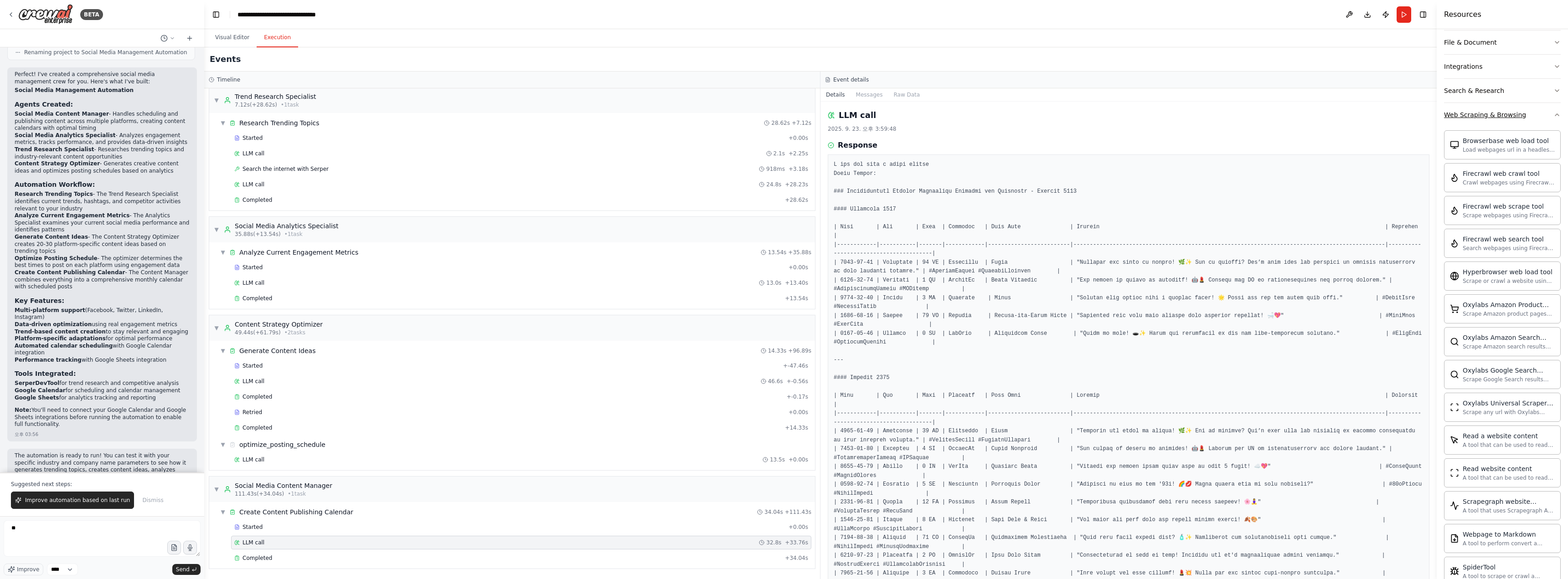
scroll to position [0, 0]
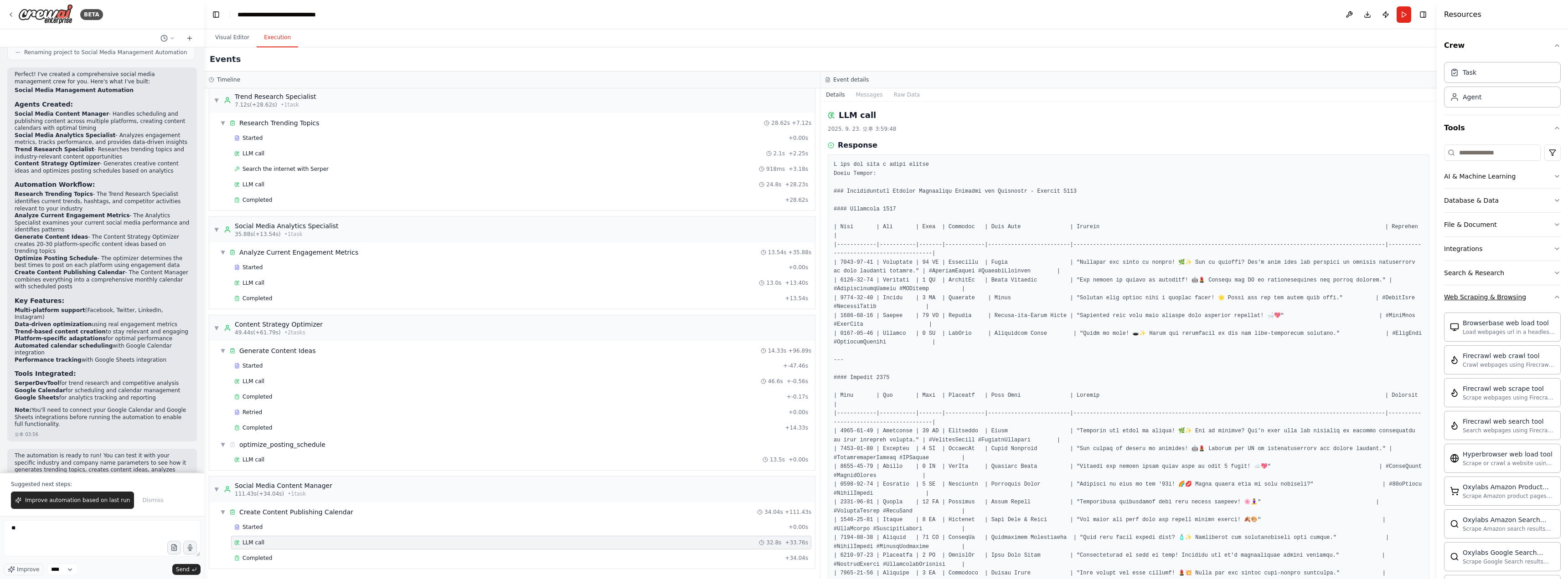
click at [627, 295] on button "Web Scraping & Browsing" at bounding box center [1502, 297] width 117 height 24
